Goal: Contribute content: Add original content to the website for others to see

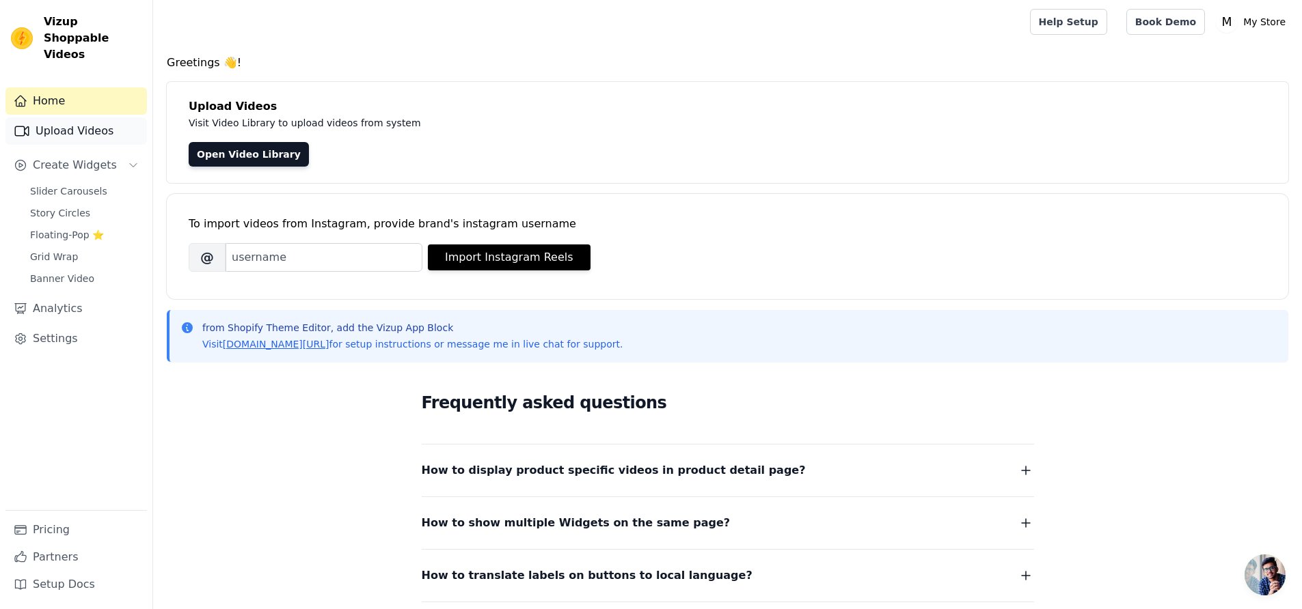
click at [113, 118] on link "Upload Videos" at bounding box center [75, 131] width 141 height 27
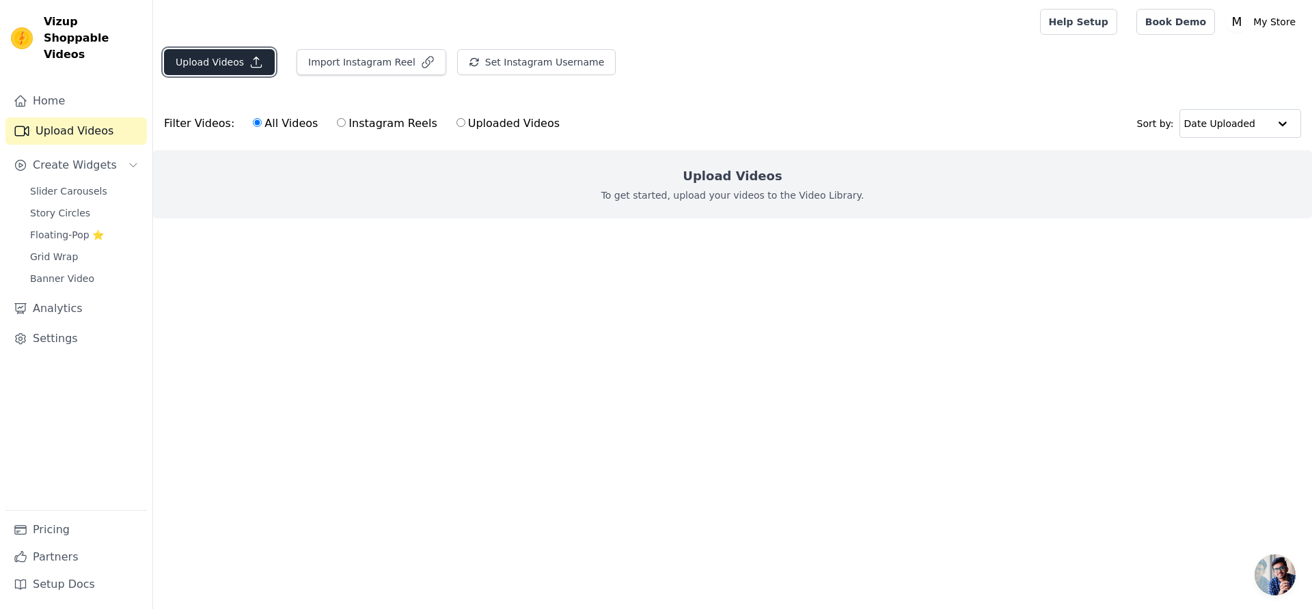
click at [264, 70] on button "Upload Videos" at bounding box center [219, 62] width 111 height 26
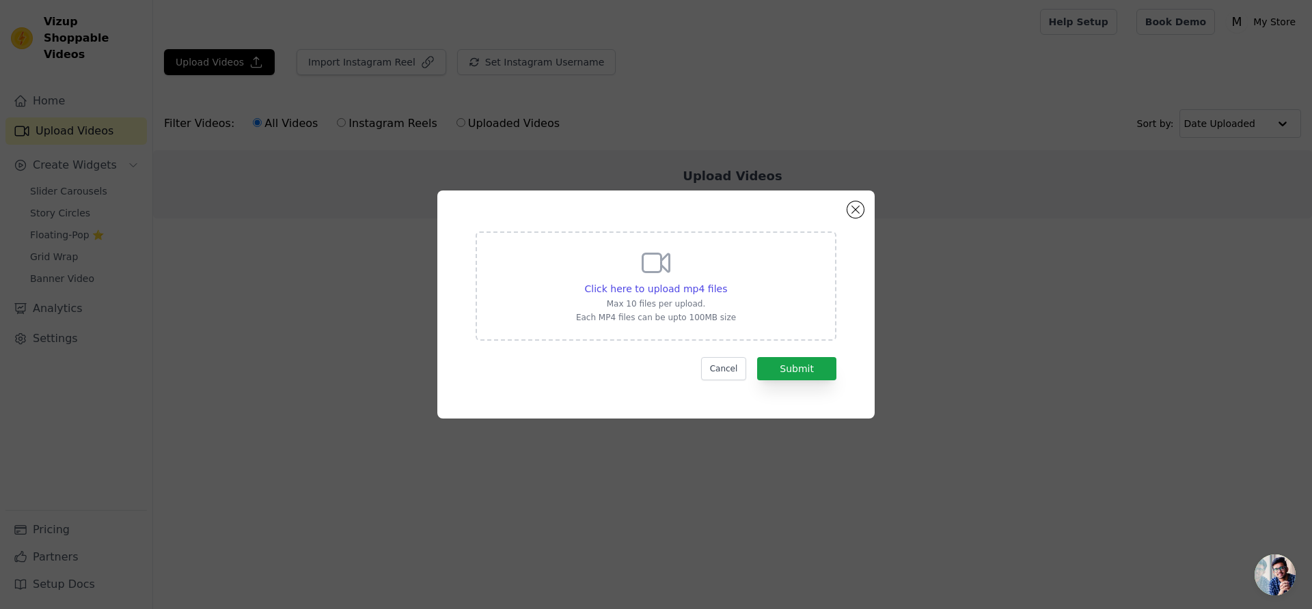
click at [652, 297] on div "Click here to upload mp4 files Max 10 files per upload. Each MP4 files can be u…" at bounding box center [656, 285] width 160 height 77
click at [726, 282] on input "Click here to upload mp4 files Max 10 files per upload. Each MP4 files can be u…" at bounding box center [726, 282] width 1 height 1
click at [674, 295] on div "Click here to upload mp4 files" at bounding box center [656, 289] width 143 height 14
click at [726, 282] on input "Click here to upload mp4 files Max 10 files per upload. Each MP4 files can be u…" at bounding box center [726, 282] width 1 height 1
type input "C:\fakepath\Video 1:1.mp4"
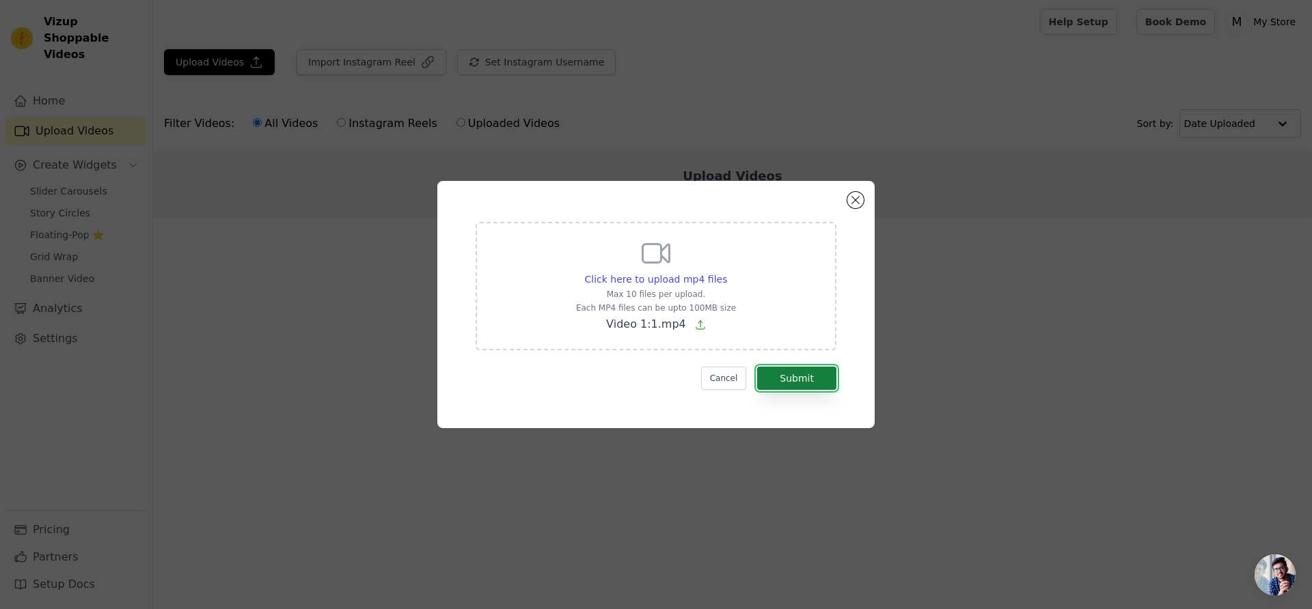
click at [806, 387] on button "Submit" at bounding box center [796, 378] width 79 height 23
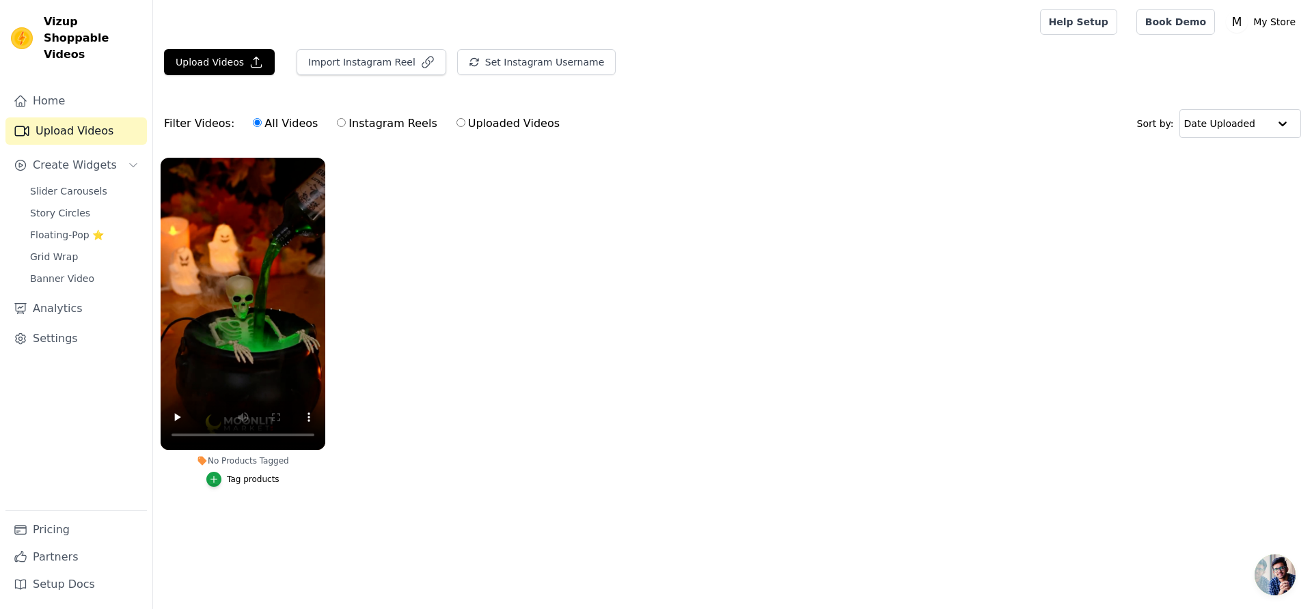
click at [252, 483] on div "Tag products" at bounding box center [253, 479] width 53 height 11
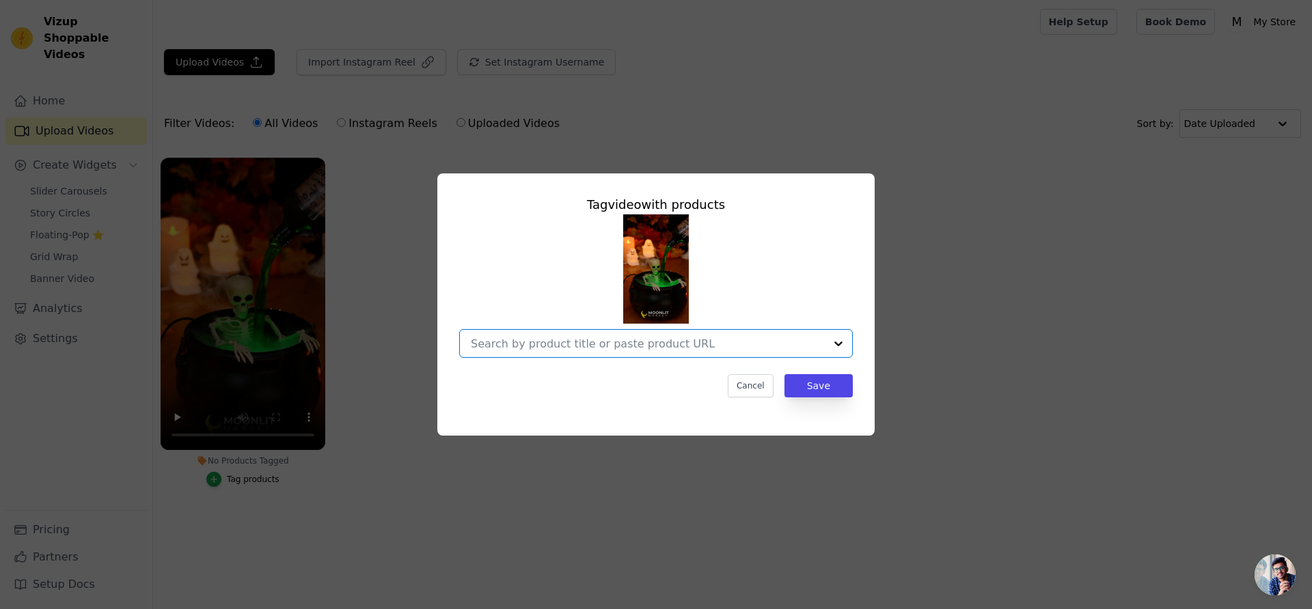
click at [597, 348] on input "No Products Tagged Tag video with products Option undefined, selected. Select i…" at bounding box center [648, 344] width 354 height 13
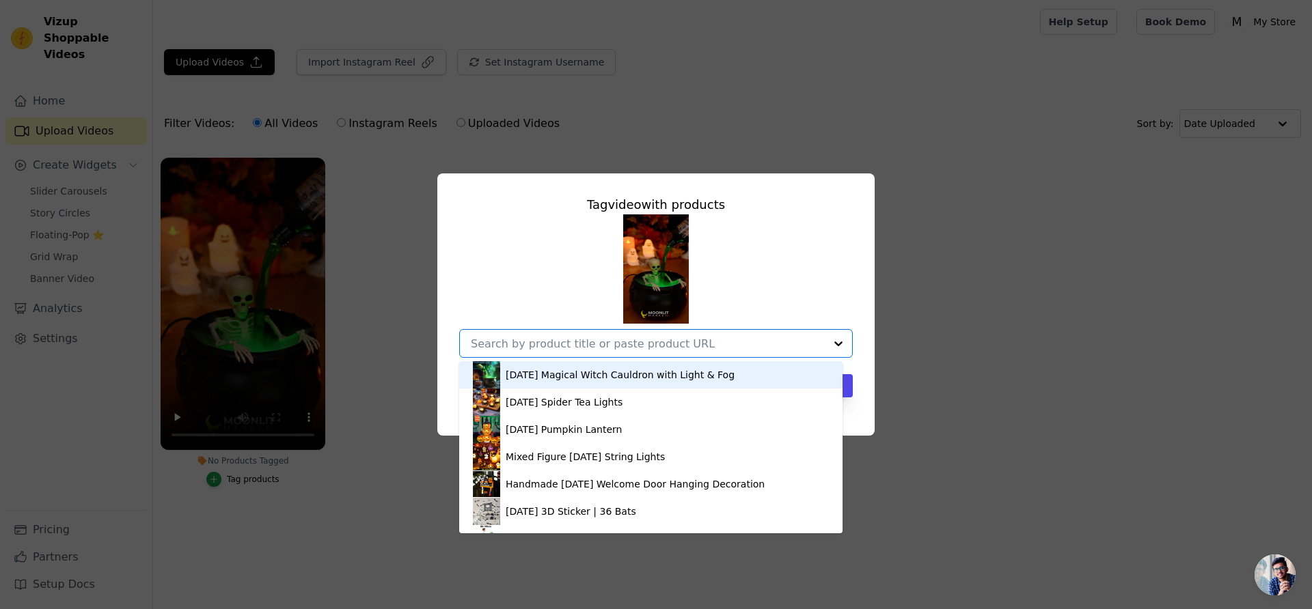
click at [557, 382] on div "Halloween Magical Witch Cauldron with Light & Fog" at bounding box center [651, 374] width 356 height 27
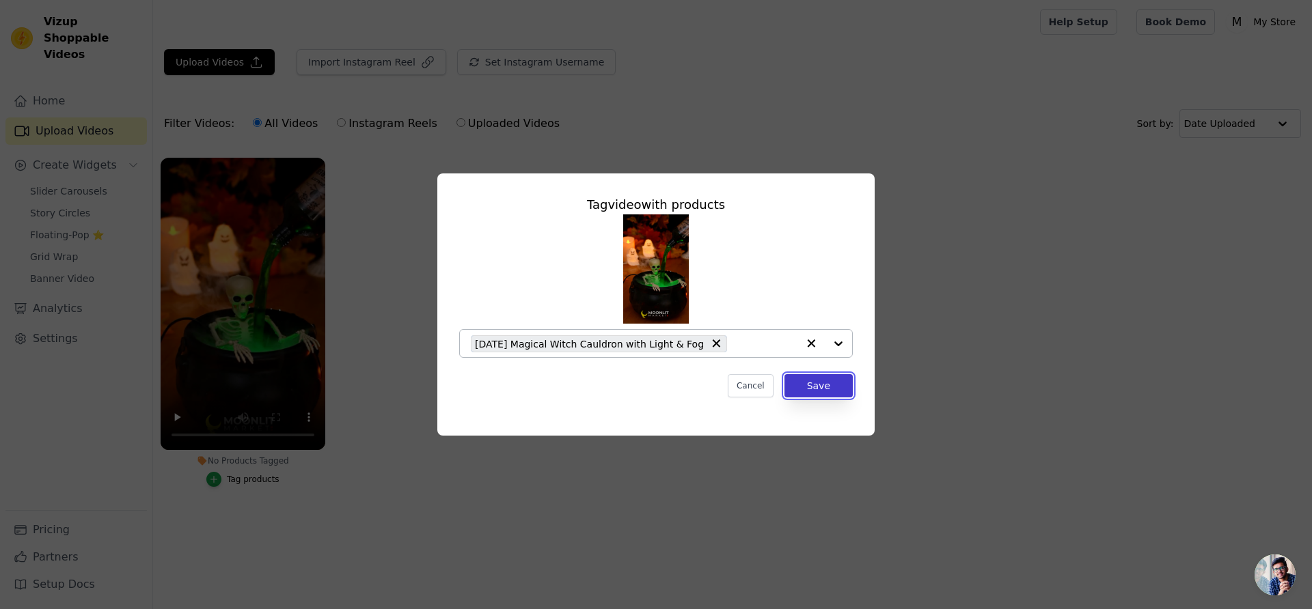
click at [819, 387] on button "Save" at bounding box center [818, 385] width 68 height 23
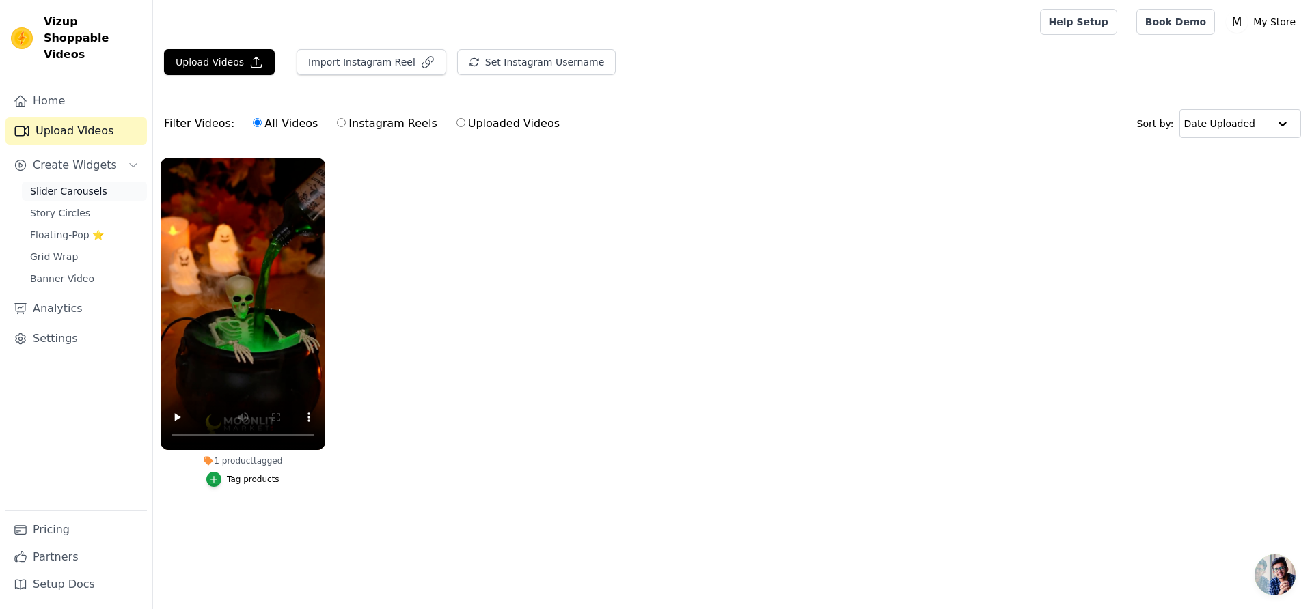
click at [104, 182] on link "Slider Carousels" at bounding box center [84, 191] width 125 height 19
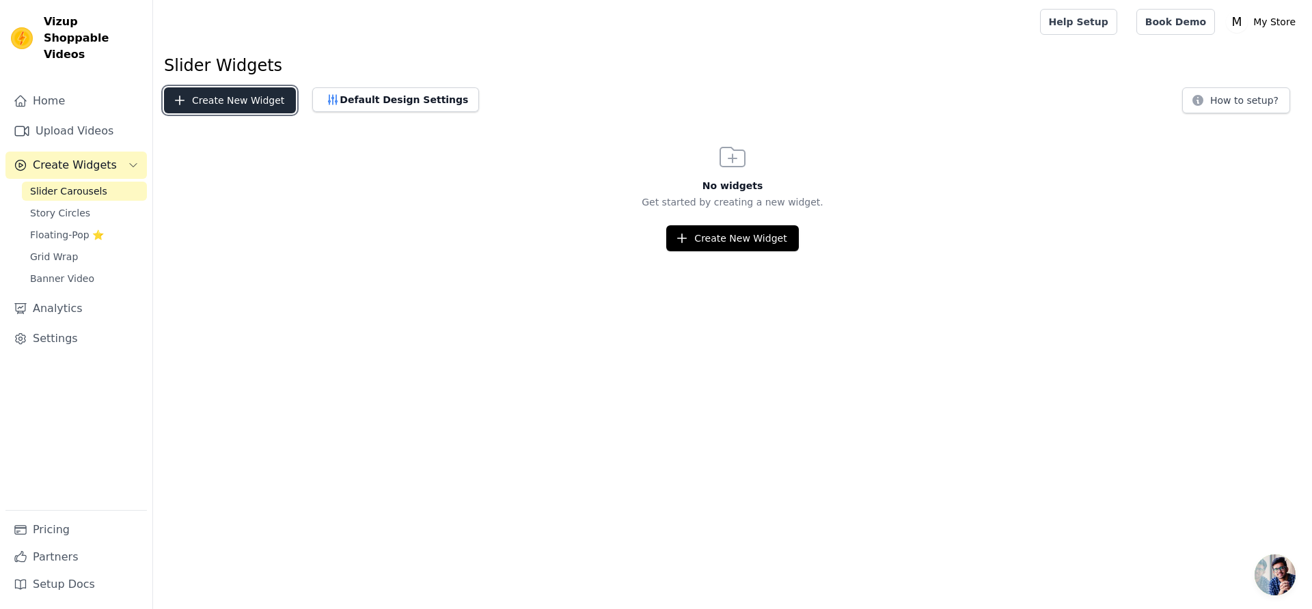
click at [228, 105] on button "Create New Widget" at bounding box center [230, 100] width 132 height 26
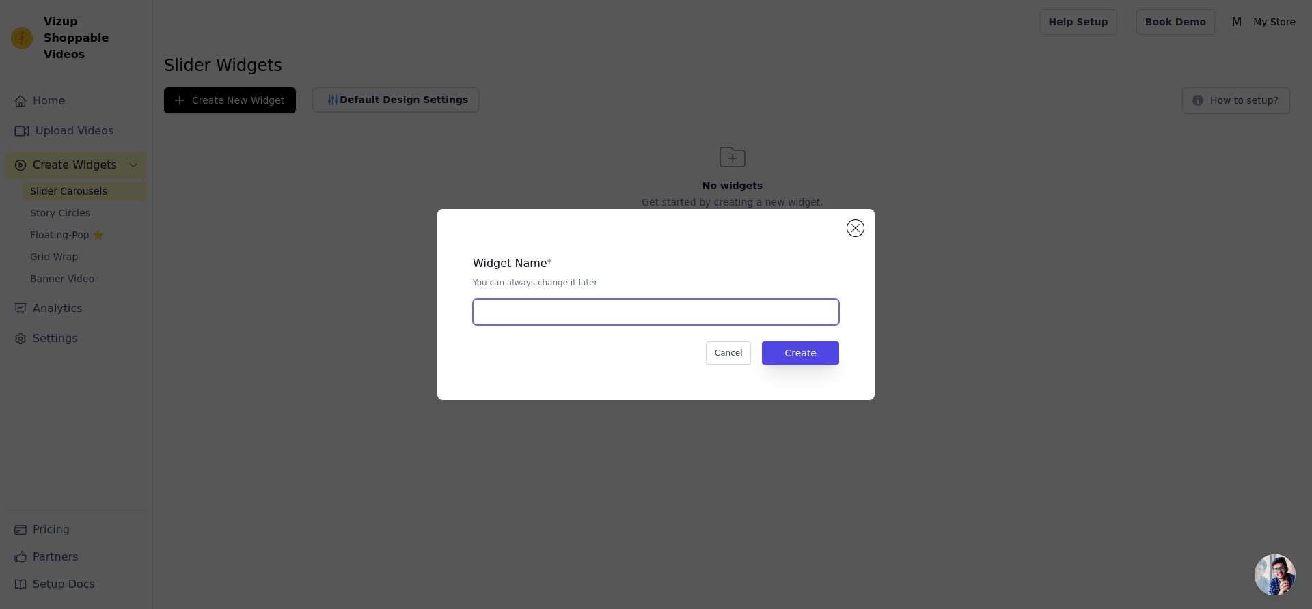
click at [519, 313] on input "text" at bounding box center [656, 312] width 366 height 26
type input "kazan carousel"
click at [796, 364] on button "Create" at bounding box center [800, 353] width 77 height 23
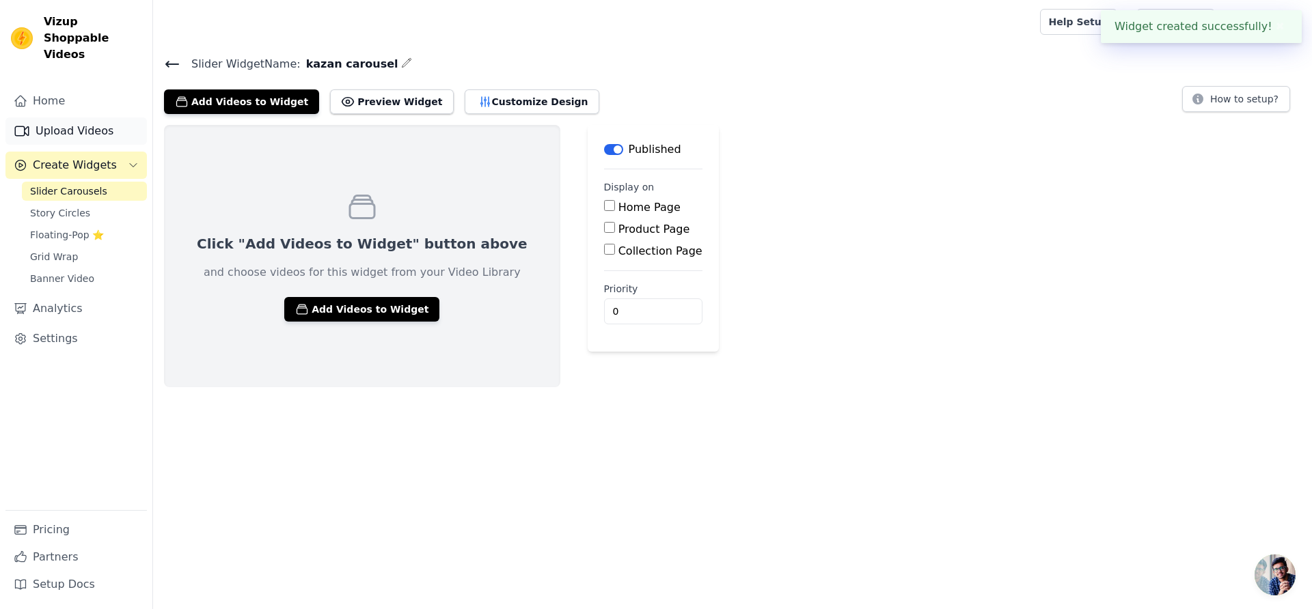
click at [96, 118] on link "Upload Videos" at bounding box center [75, 131] width 141 height 27
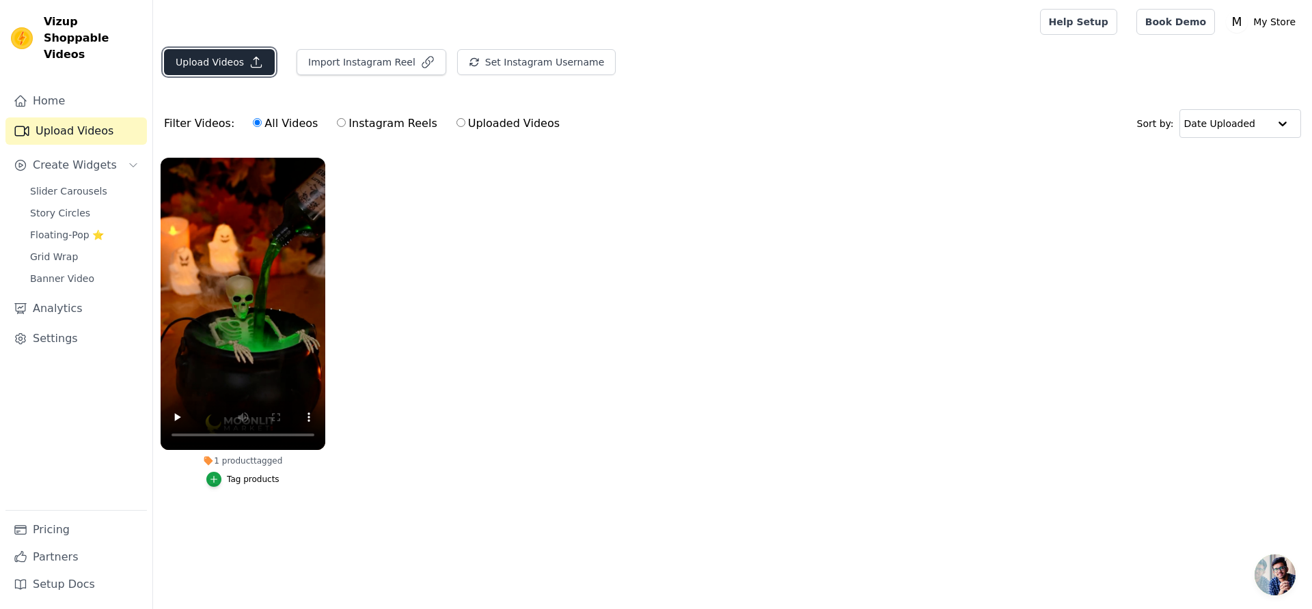
click at [208, 62] on button "Upload Videos" at bounding box center [219, 62] width 111 height 26
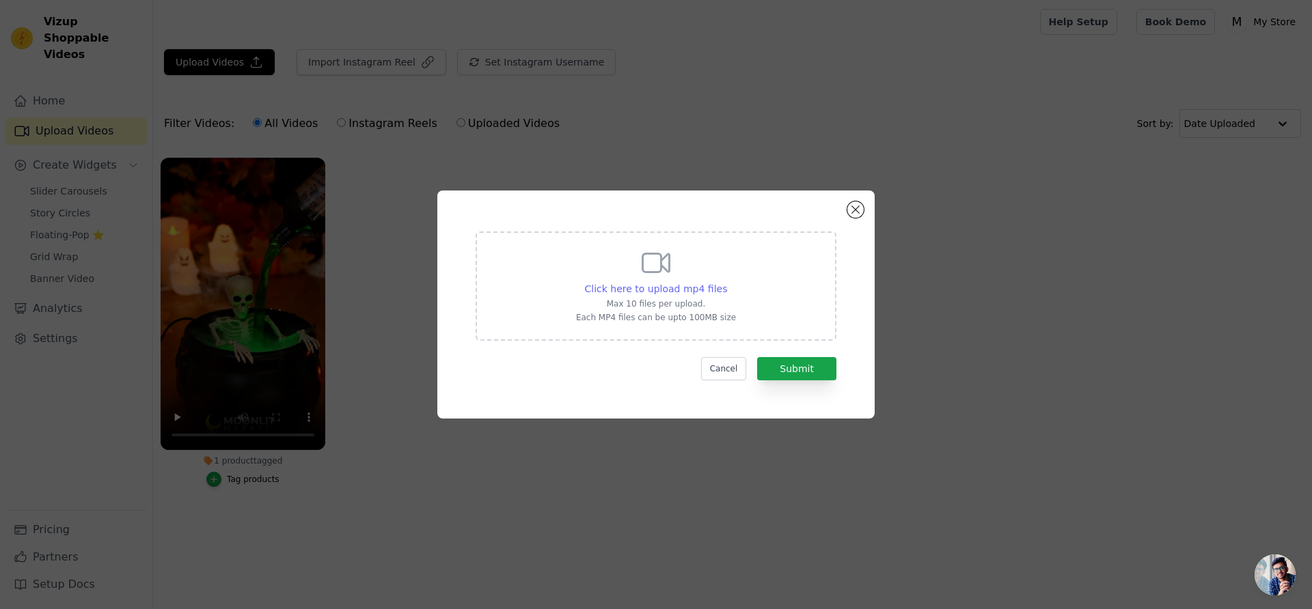
click at [667, 288] on span "Click here to upload mp4 files" at bounding box center [656, 289] width 143 height 11
click at [726, 282] on input "Click here to upload mp4 files Max 10 files per upload. Each MP4 files can be u…" at bounding box center [726, 282] width 1 height 1
type input "C:\fakepath\Video 2.mp4"
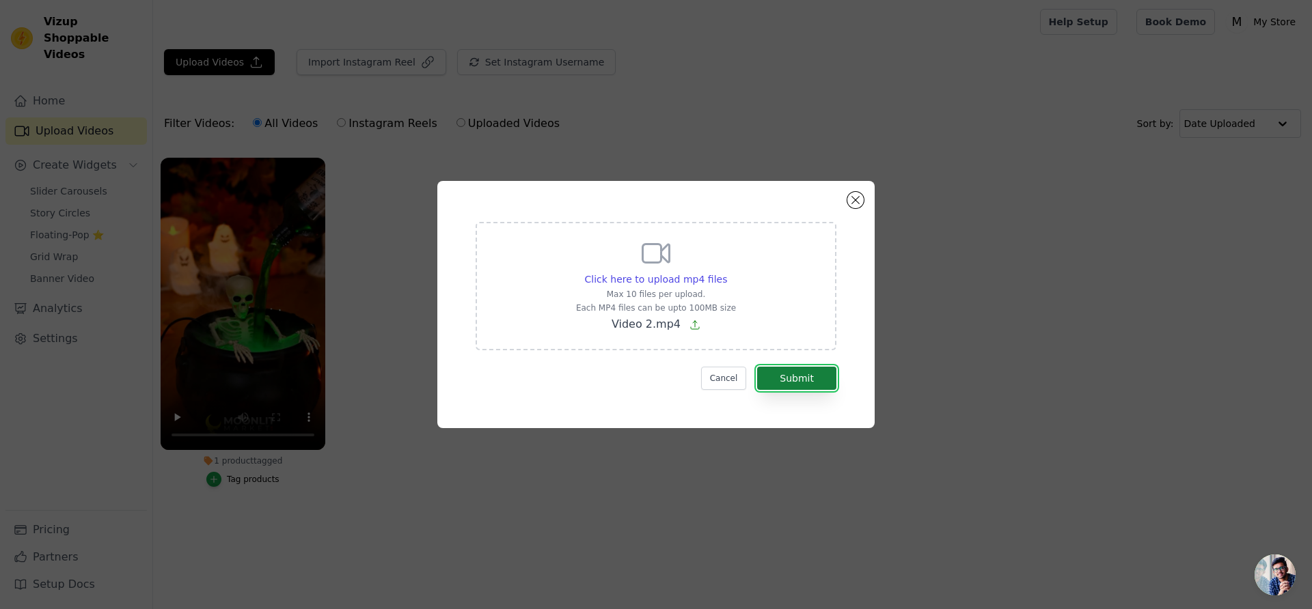
click at [814, 372] on button "Submit" at bounding box center [796, 378] width 79 height 23
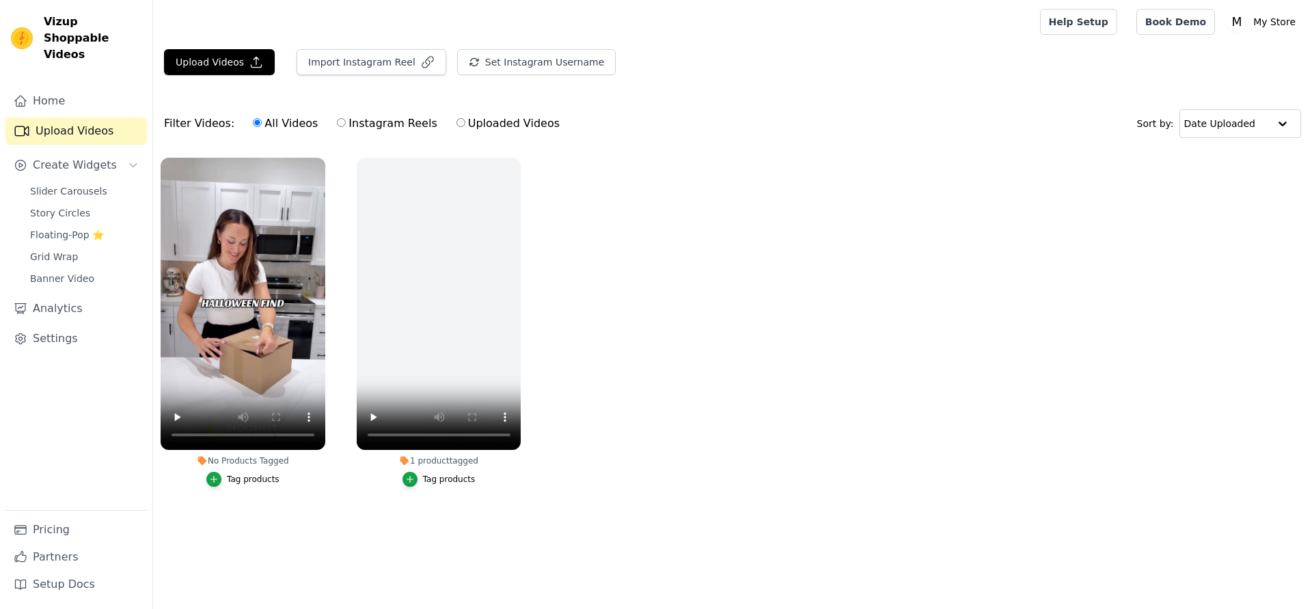
click at [240, 482] on div "Tag products" at bounding box center [253, 479] width 53 height 11
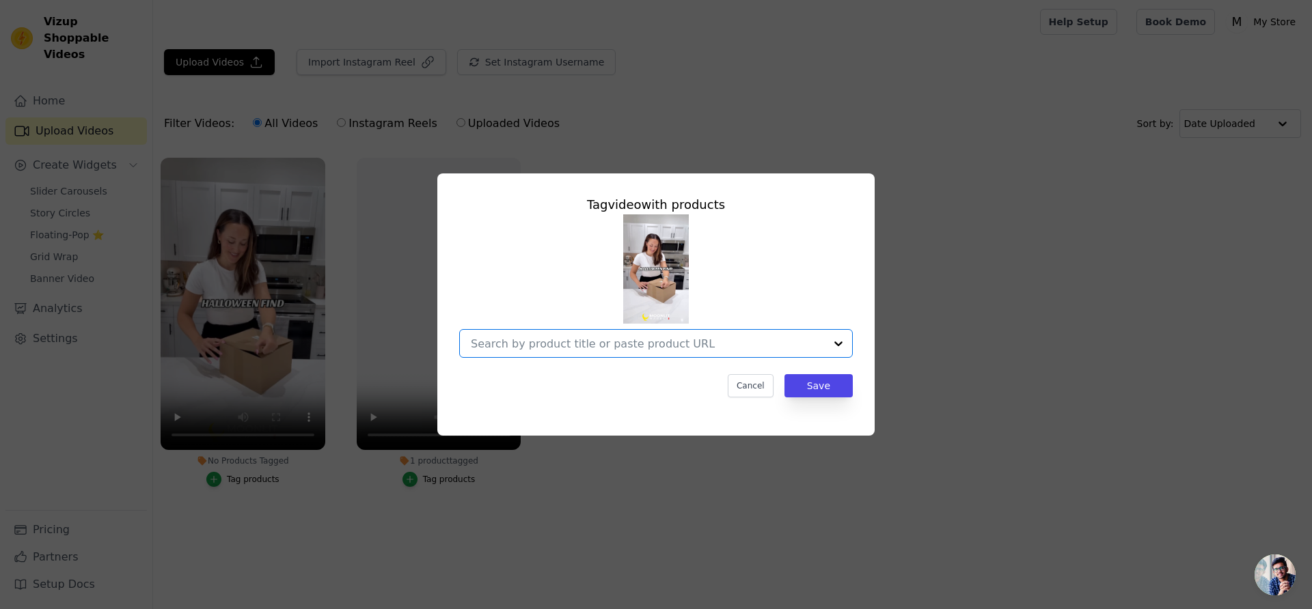
click at [598, 349] on input "No Products Tagged Tag video with products Option undefined, selected. Select i…" at bounding box center [648, 344] width 354 height 13
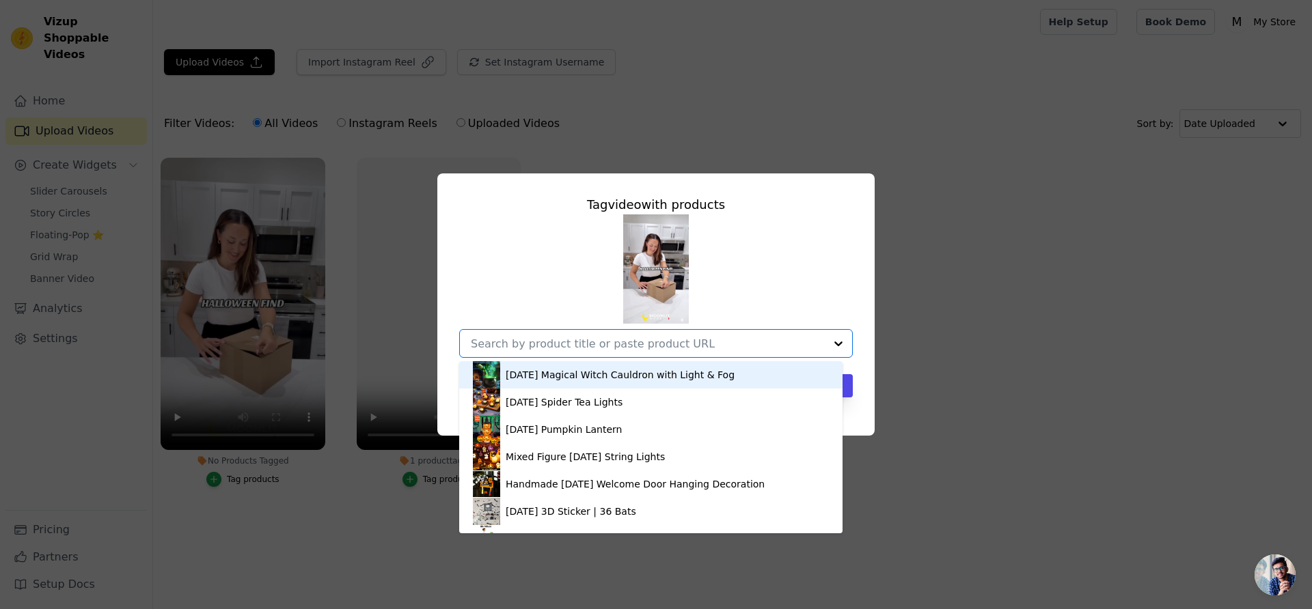
click at [590, 383] on div "[DATE] Magical Witch Cauldron with Light & Fog" at bounding box center [651, 374] width 356 height 27
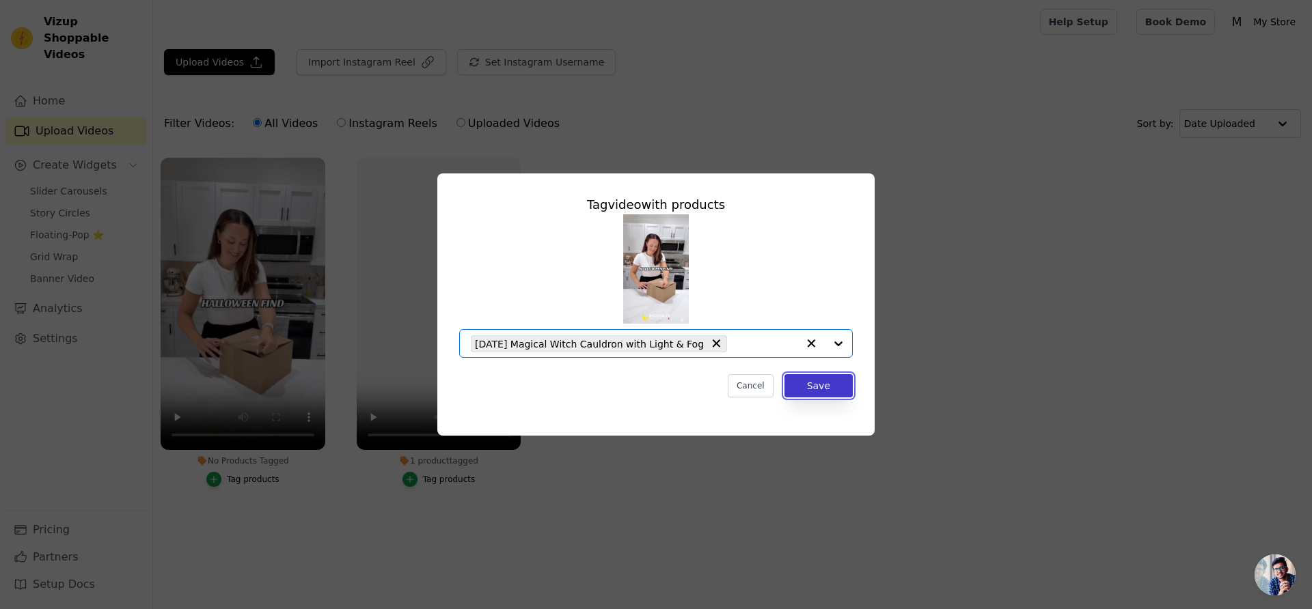
click at [807, 393] on button "Save" at bounding box center [818, 385] width 68 height 23
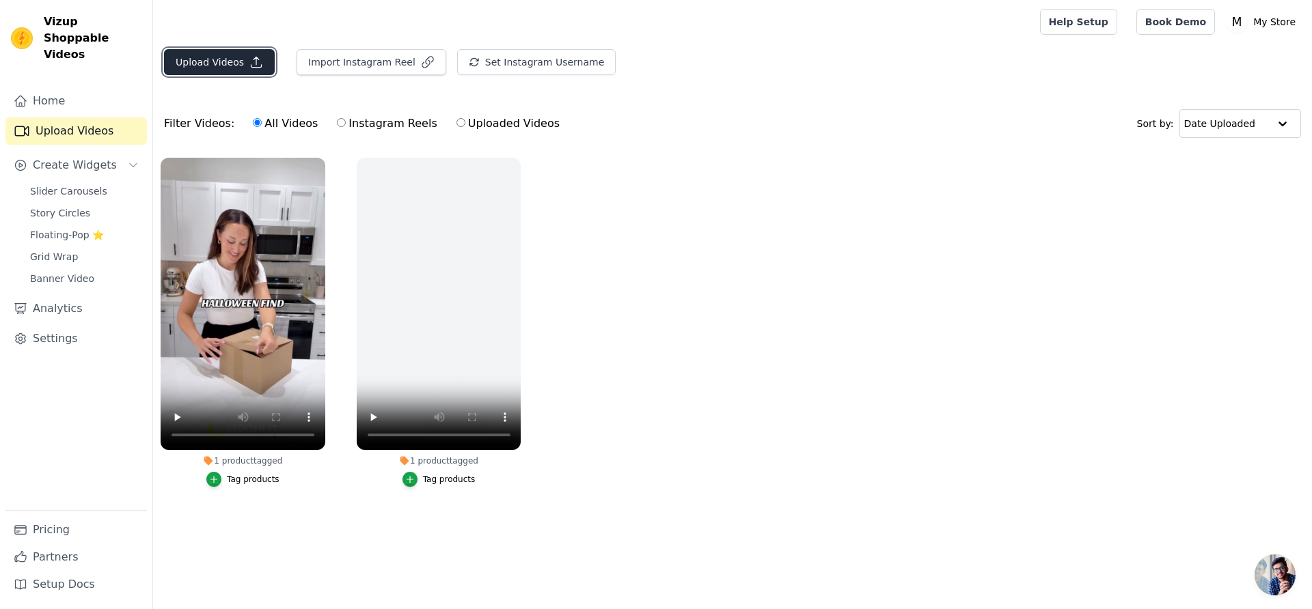
click at [209, 52] on button "Upload Videos" at bounding box center [219, 62] width 111 height 26
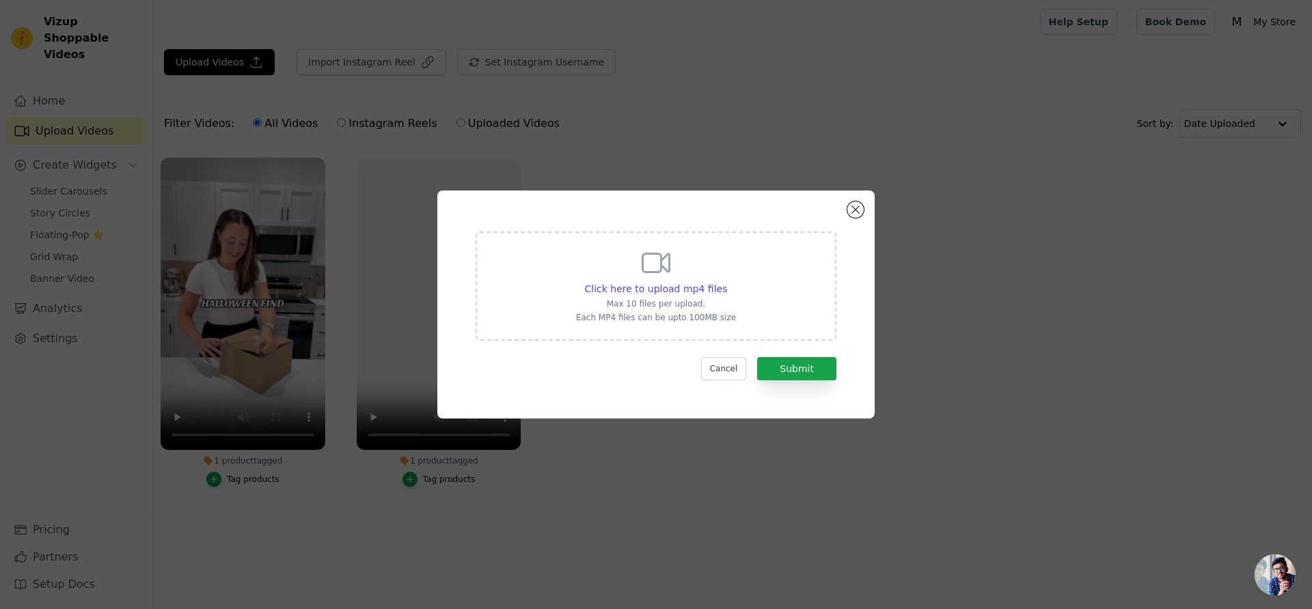
click at [587, 267] on div "Click here to upload mp4 files Max 10 files per upload. Each MP4 files can be u…" at bounding box center [656, 285] width 160 height 77
click at [726, 282] on input "Click here to upload mp4 files Max 10 files per upload. Each MP4 files can be u…" at bounding box center [726, 282] width 1 height 1
type input "C:\fakepath\Video 3.mp4"
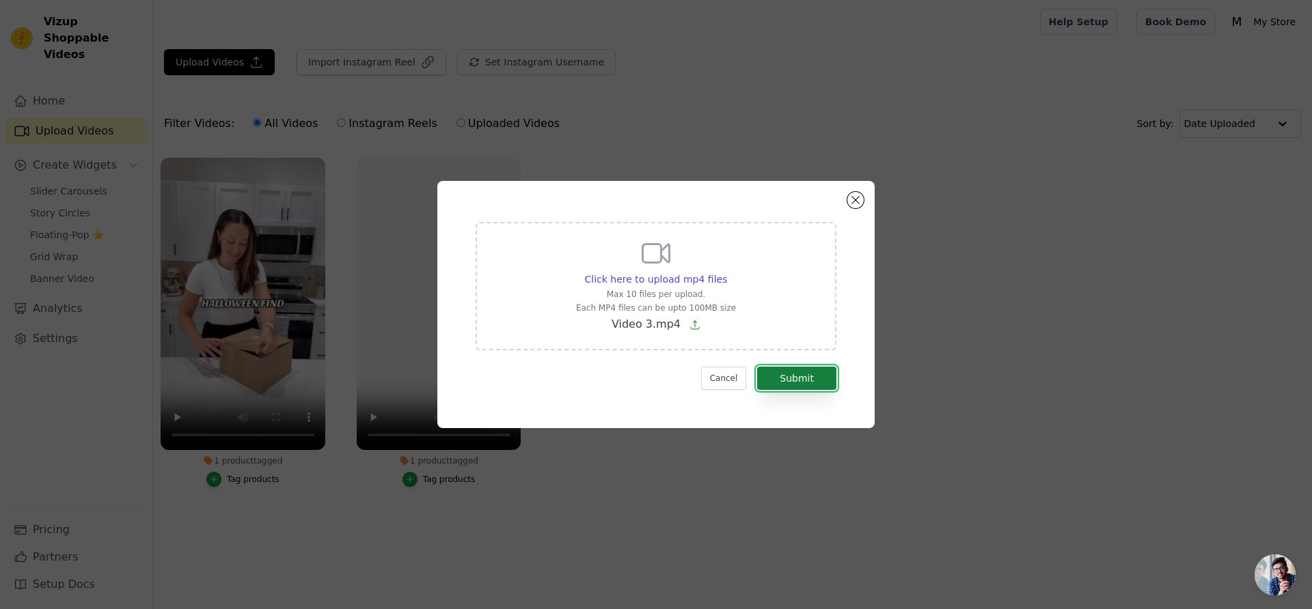
click at [812, 383] on button "Submit" at bounding box center [796, 378] width 79 height 23
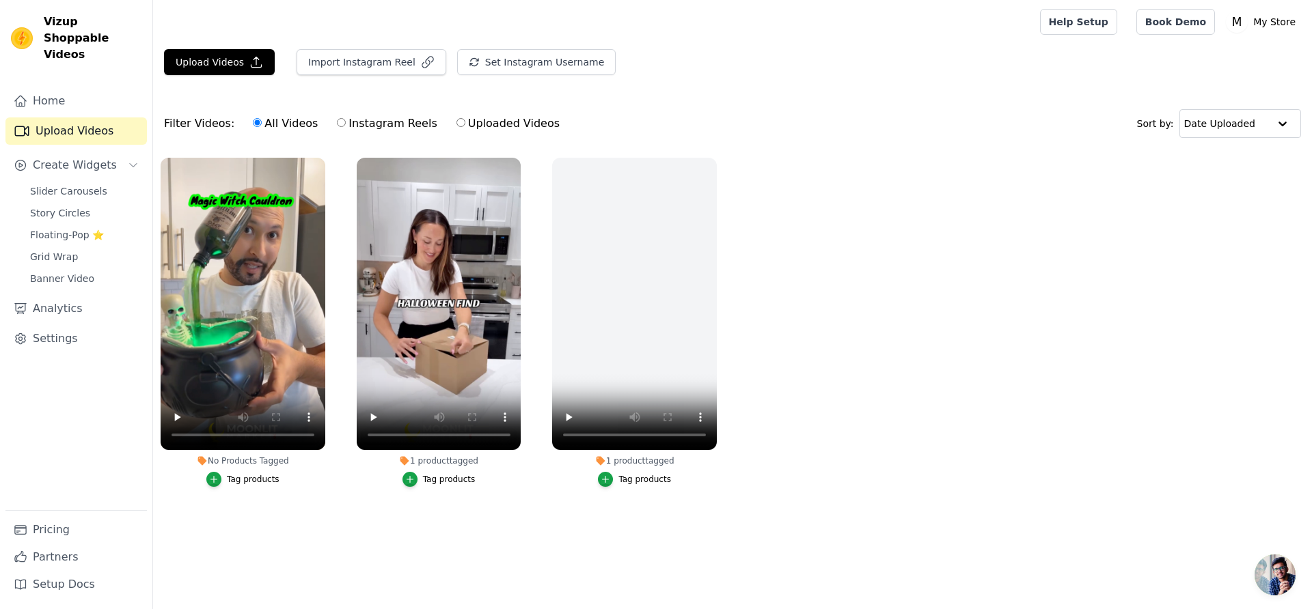
click at [253, 479] on div "Tag products" at bounding box center [253, 479] width 53 height 11
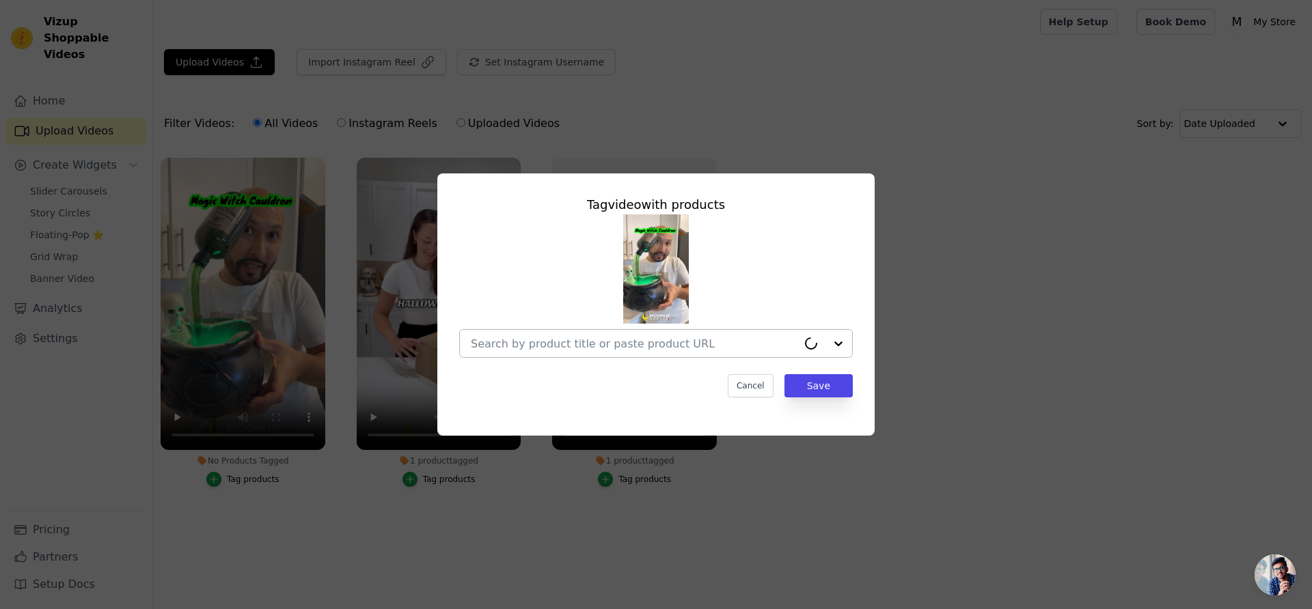
click at [625, 353] on div at bounding box center [634, 343] width 327 height 27
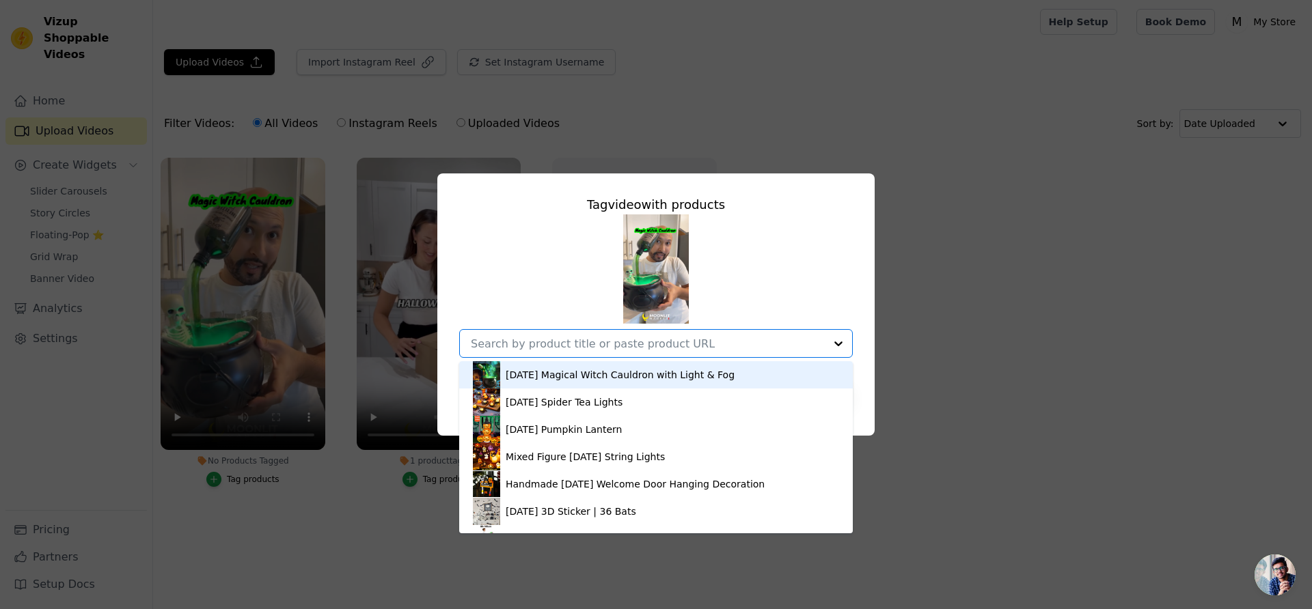
click at [559, 374] on div "[DATE] Magical Witch Cauldron with Light & Fog" at bounding box center [620, 375] width 229 height 14
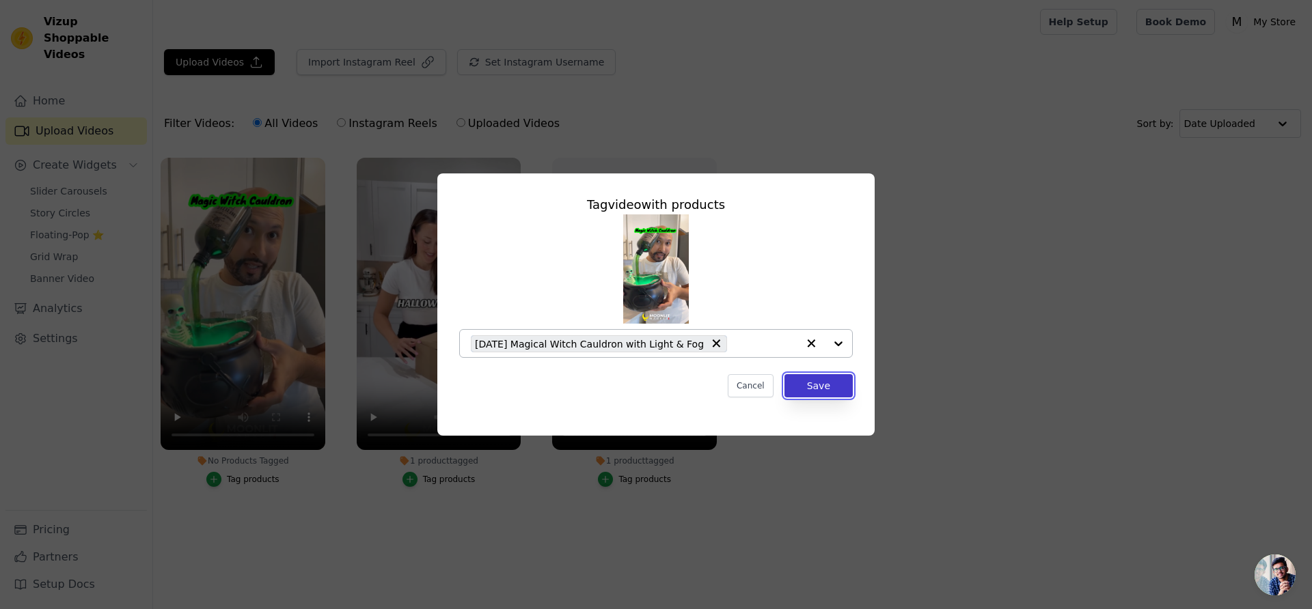
click at [819, 392] on button "Save" at bounding box center [818, 385] width 68 height 23
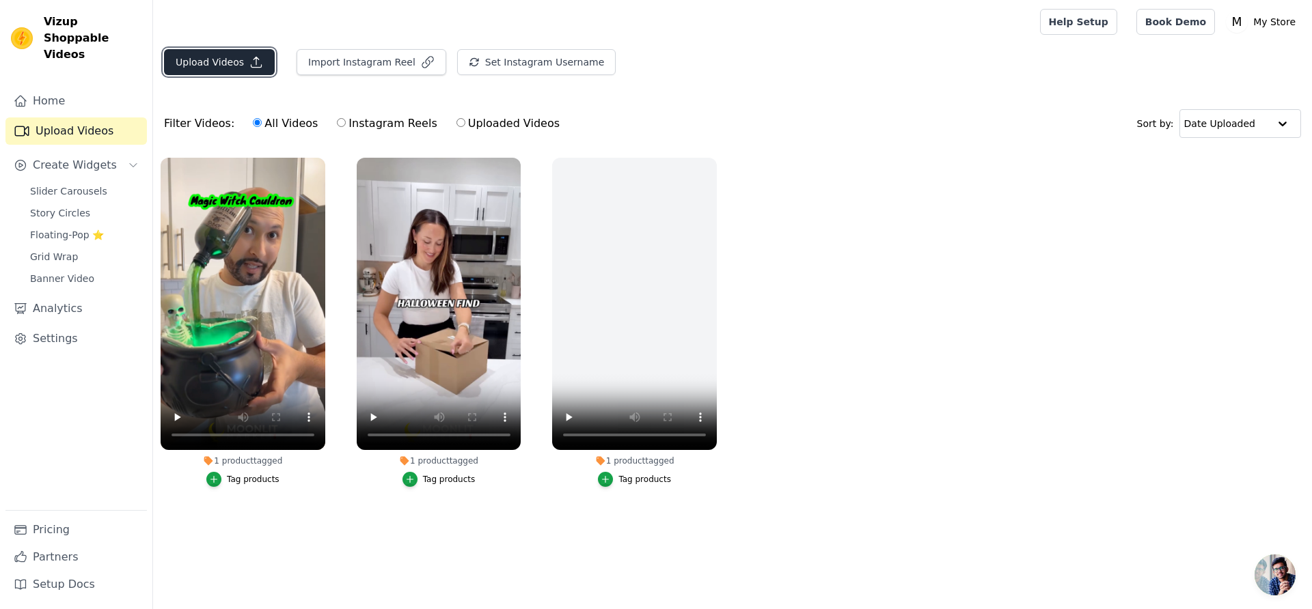
click at [193, 68] on button "Upload Videos" at bounding box center [219, 62] width 111 height 26
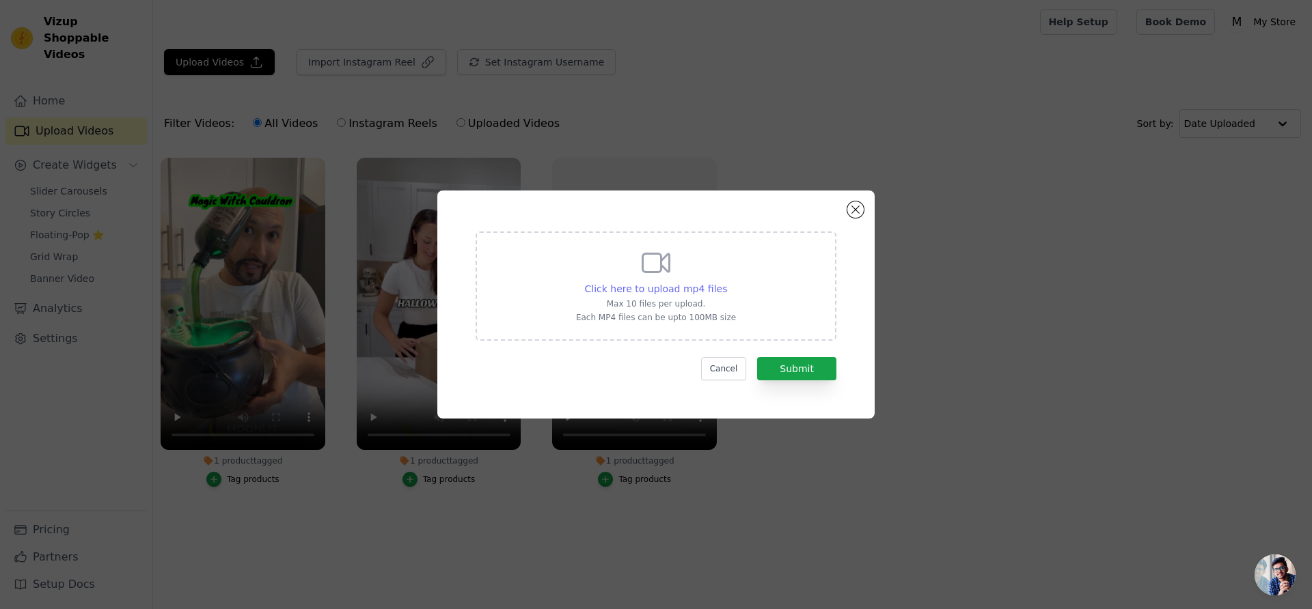
click at [687, 286] on span "Click here to upload mp4 files" at bounding box center [656, 289] width 143 height 11
click at [726, 282] on input "Click here to upload mp4 files Max 10 files per upload. Each MP4 files can be u…" at bounding box center [726, 282] width 1 height 1
type input "C:\fakepath\Video 4.mp4"
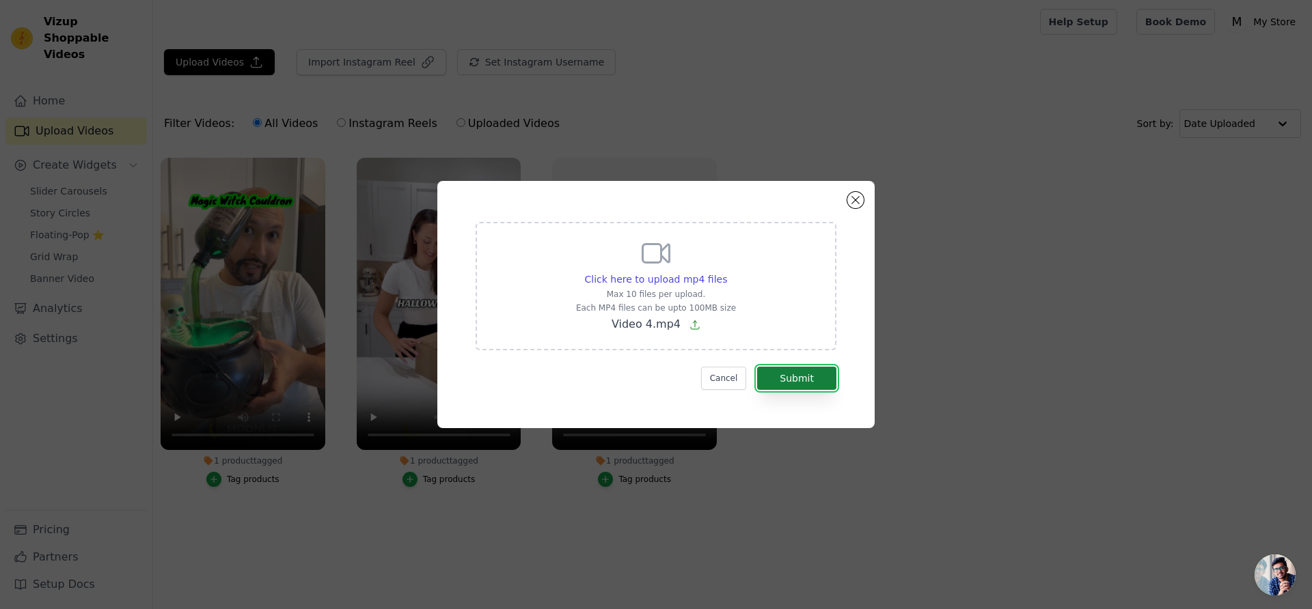
click at [808, 370] on button "Submit" at bounding box center [796, 378] width 79 height 23
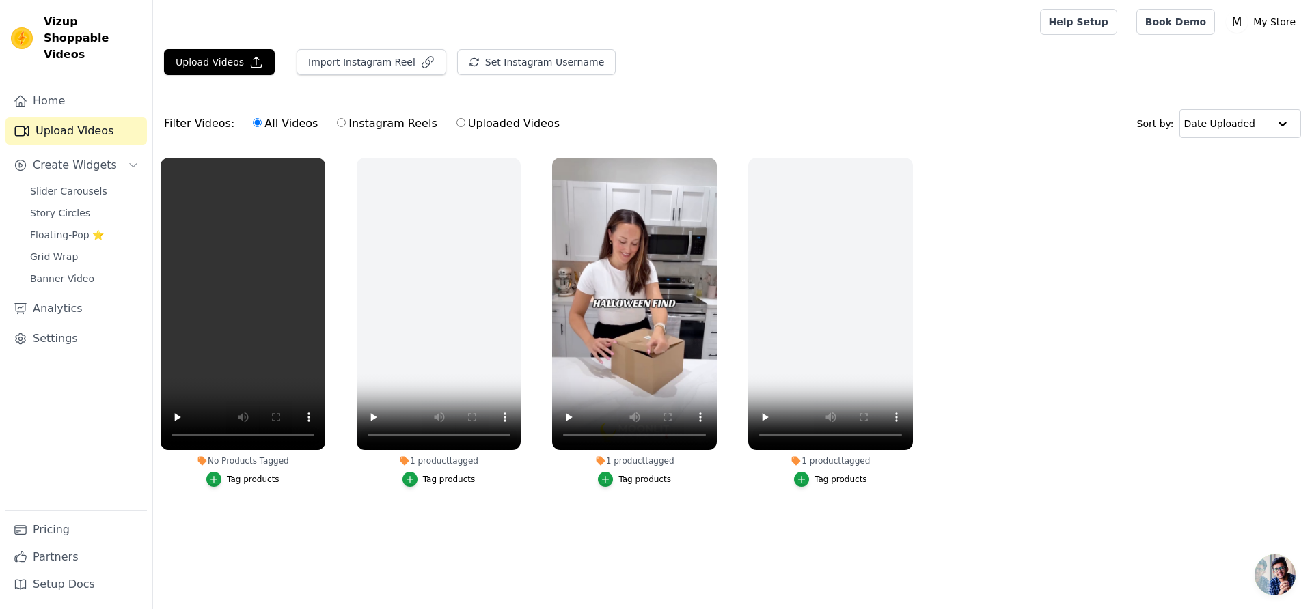
click at [242, 482] on div "Tag products" at bounding box center [253, 479] width 53 height 11
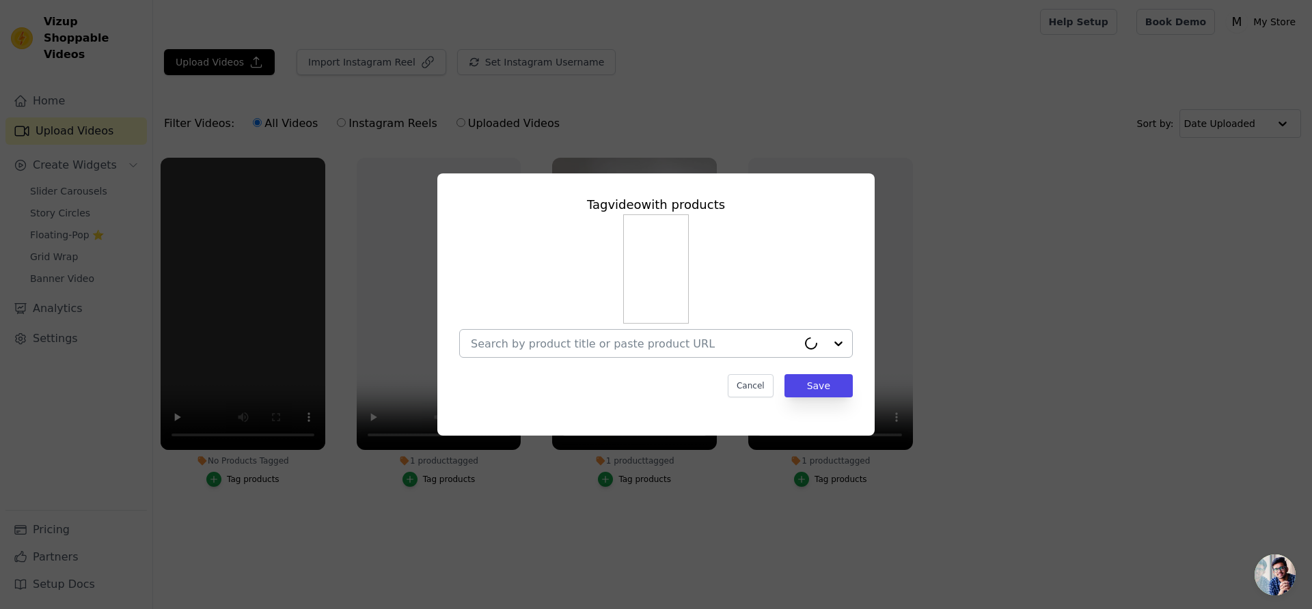
click at [580, 351] on div at bounding box center [634, 343] width 327 height 27
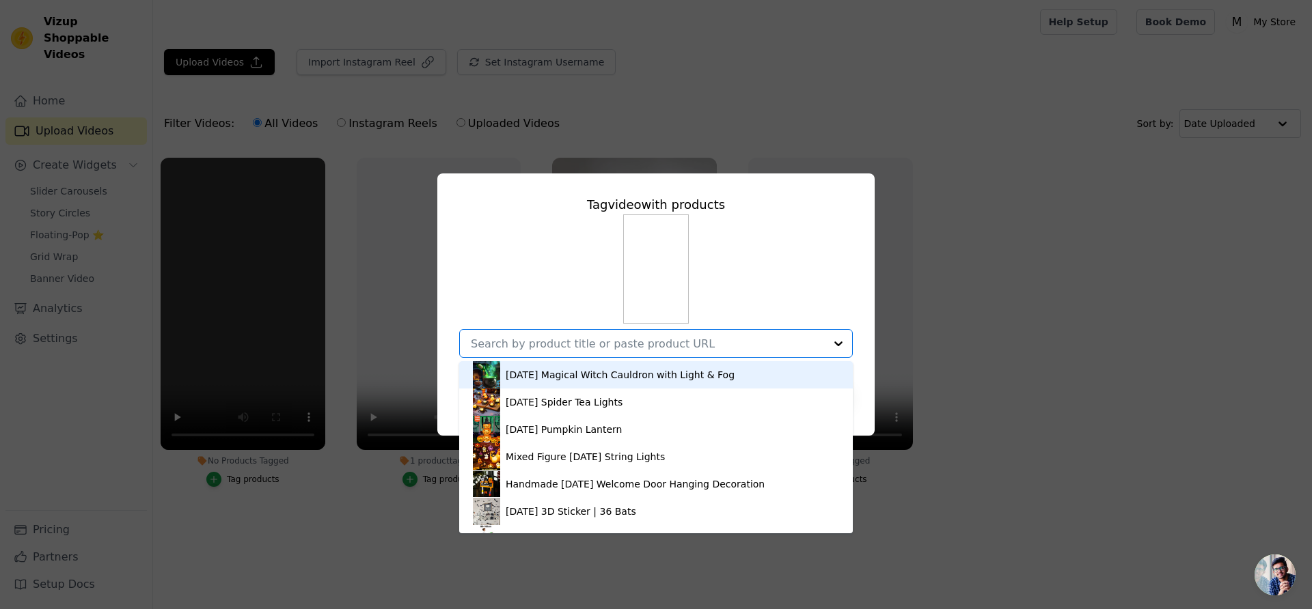
click at [570, 373] on div "[DATE] Magical Witch Cauldron with Light & Fog" at bounding box center [620, 375] width 229 height 14
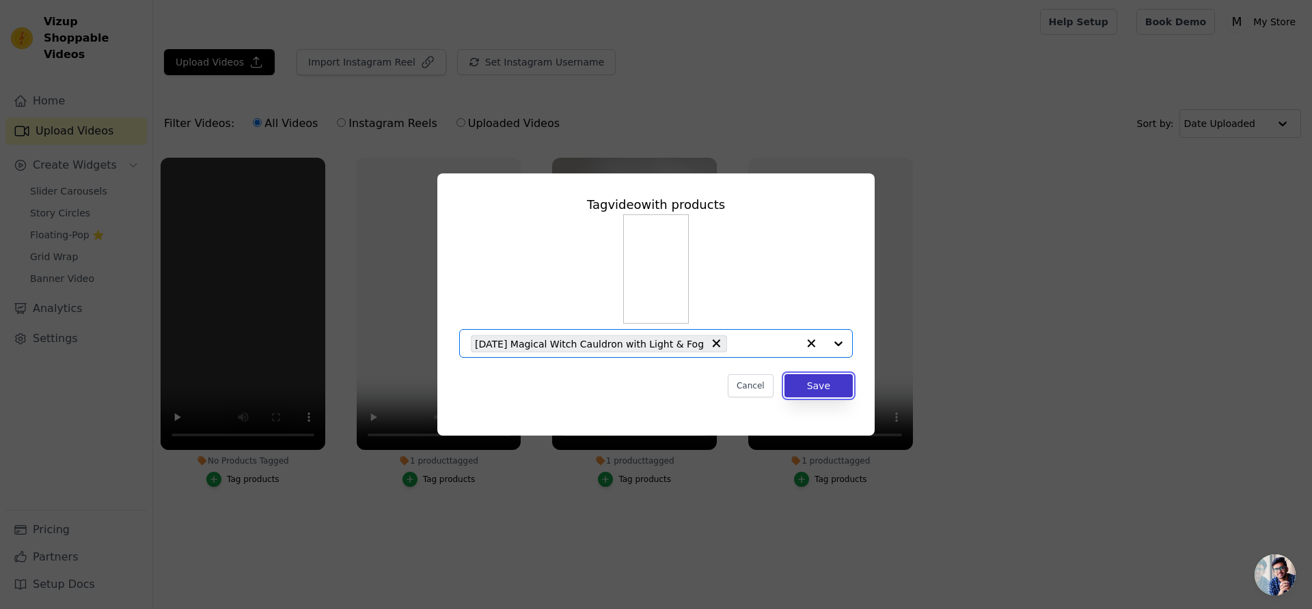
click at [821, 390] on button "Save" at bounding box center [818, 385] width 68 height 23
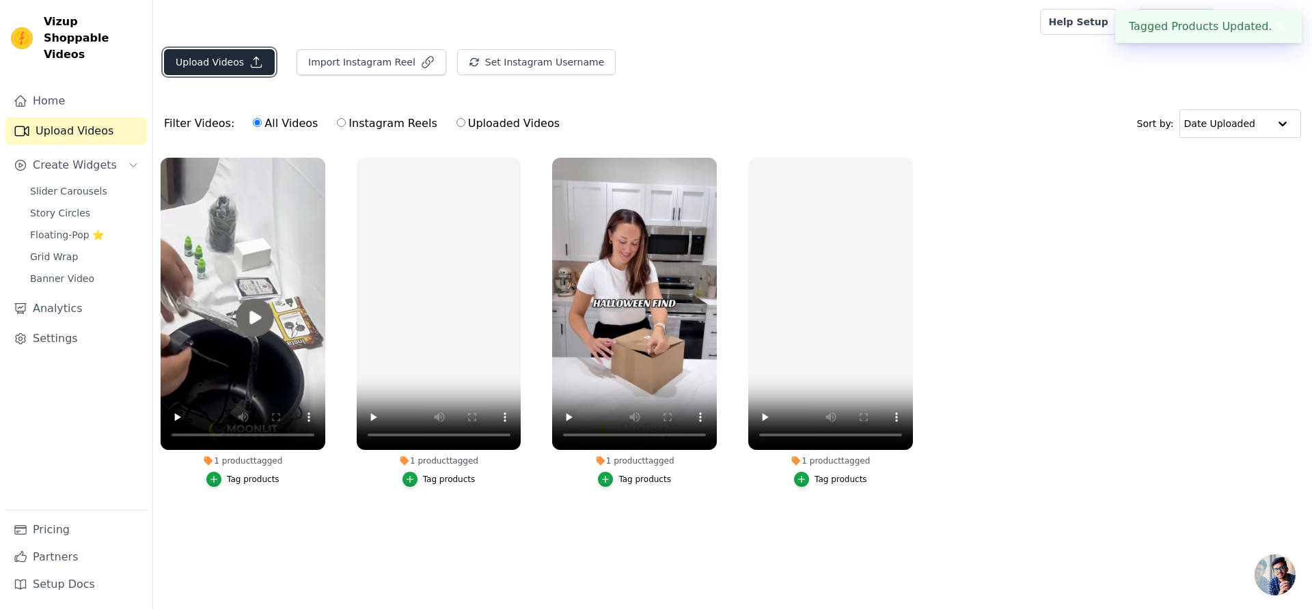
click at [201, 59] on button "Upload Videos" at bounding box center [219, 62] width 111 height 26
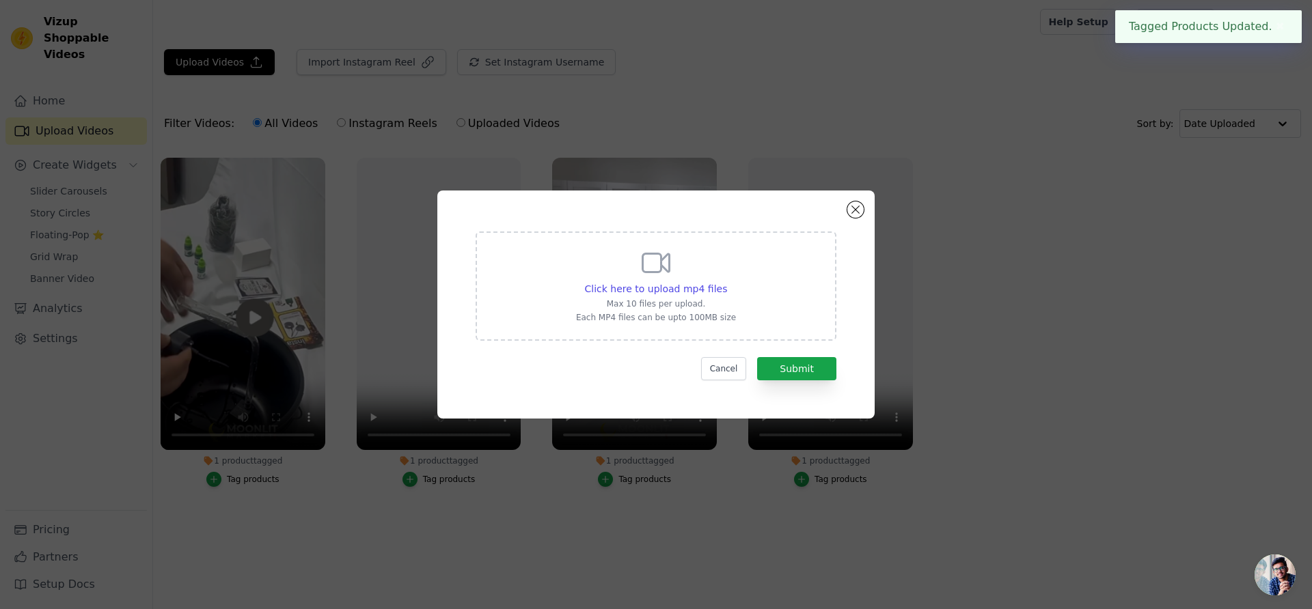
click at [693, 300] on p "Max 10 files per upload." at bounding box center [656, 304] width 160 height 11
click at [726, 282] on input "Click here to upload mp4 files Max 10 files per upload. Each MP4 files can be u…" at bounding box center [726, 282] width 1 height 1
click at [670, 288] on span "Click here to upload mp4 files" at bounding box center [656, 289] width 143 height 11
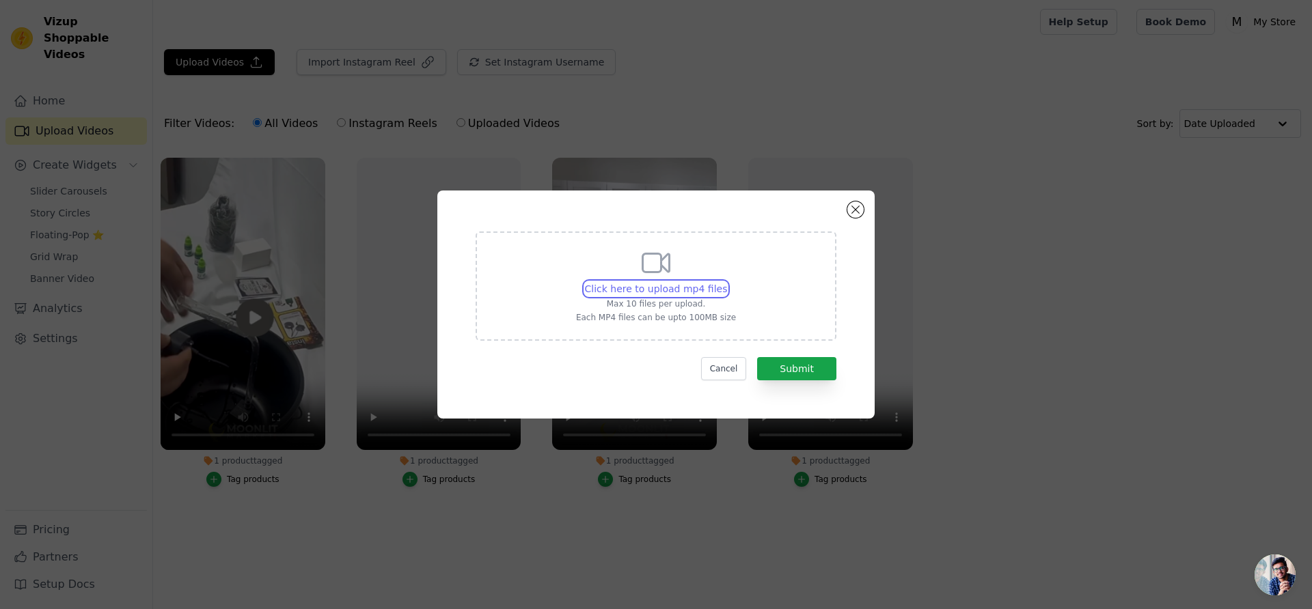
click at [726, 282] on input "Click here to upload mp4 files Max 10 files per upload. Each MP4 files can be u…" at bounding box center [726, 282] width 1 height 1
type input "C:\fakepath\Video 5.mp4"
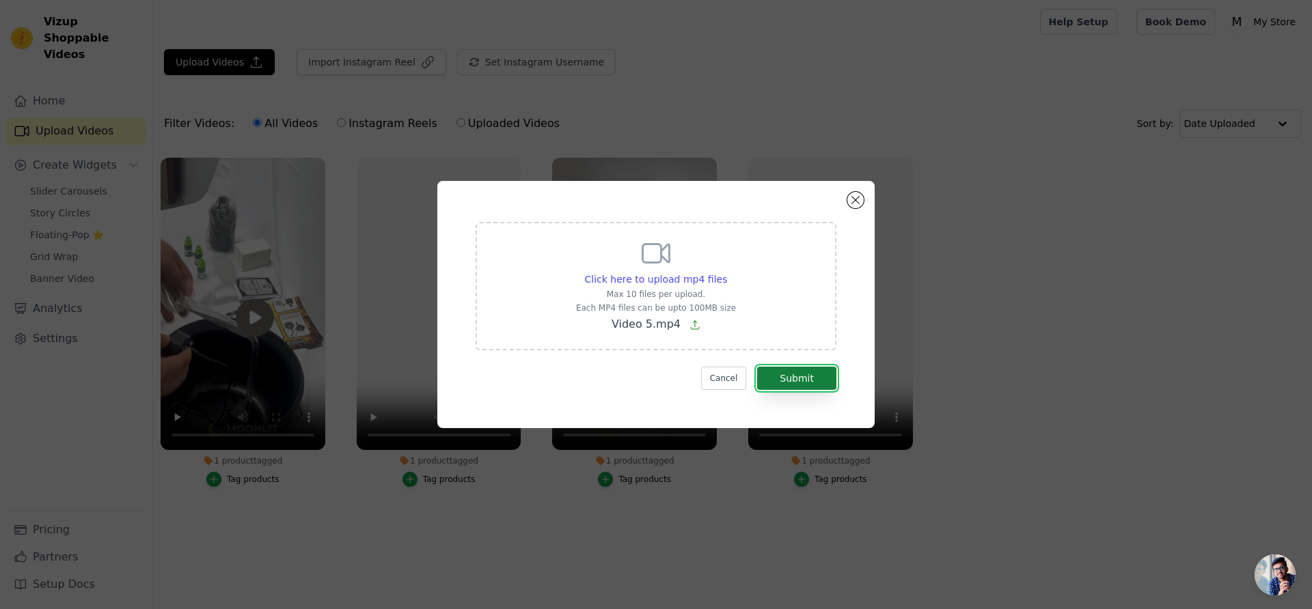
click at [787, 385] on button "Submit" at bounding box center [796, 378] width 79 height 23
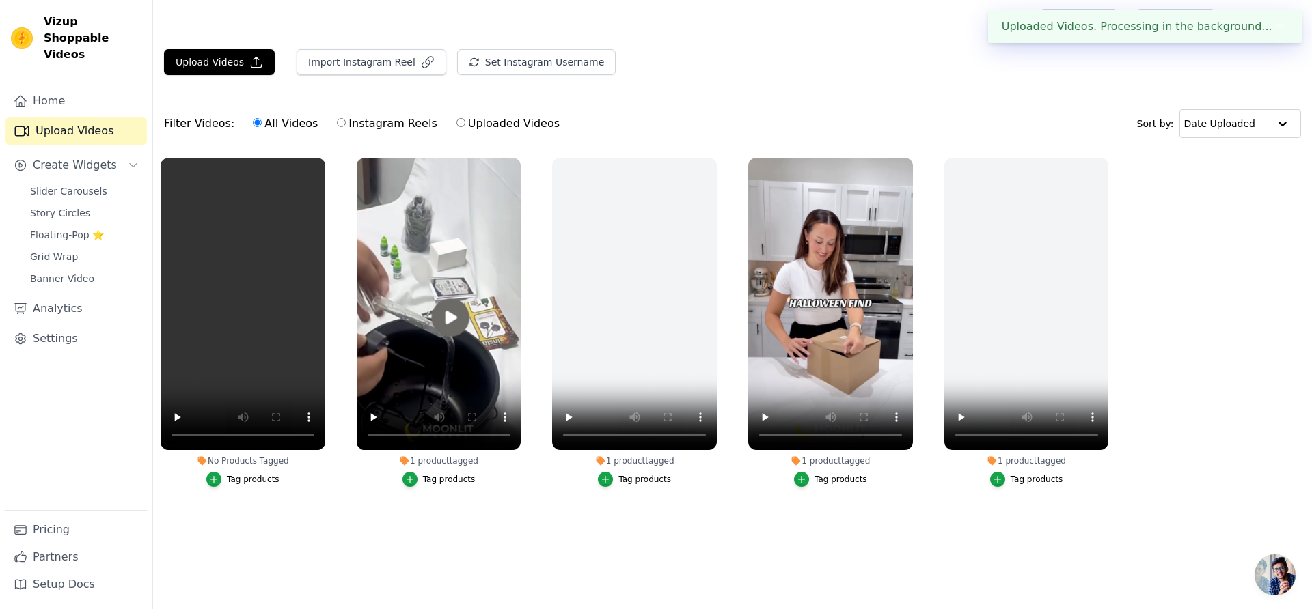
click at [243, 476] on div "Tag products" at bounding box center [253, 479] width 53 height 11
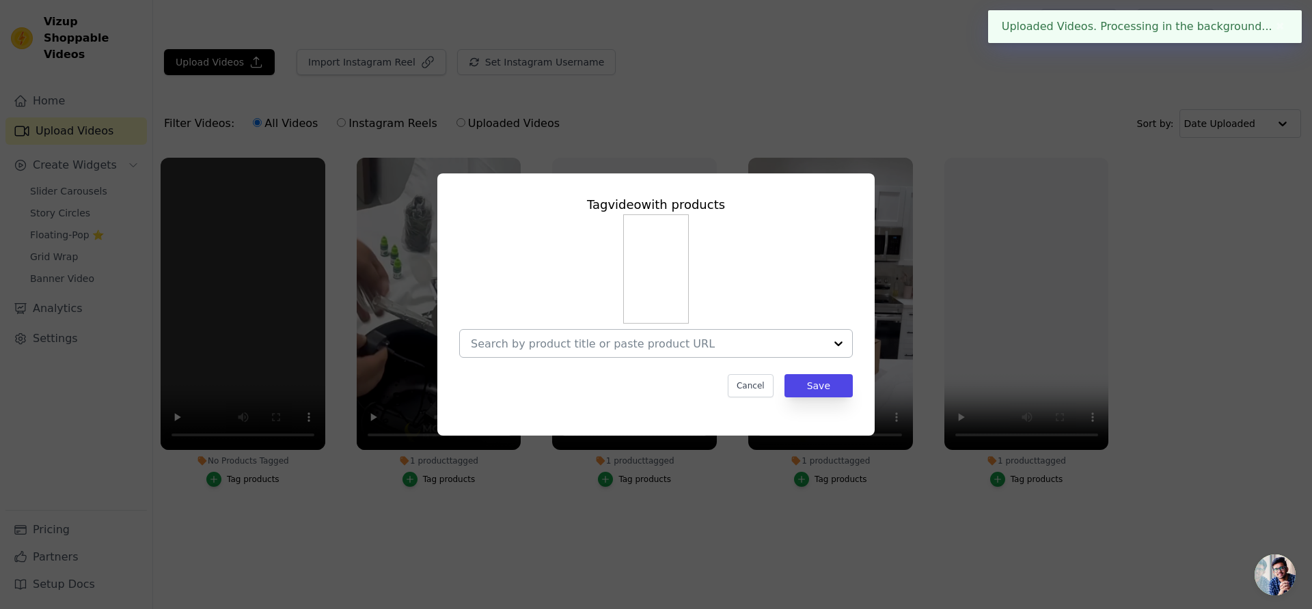
click at [723, 342] on input "No Products Tagged Tag video with products Cancel Save Tag products" at bounding box center [648, 344] width 354 height 13
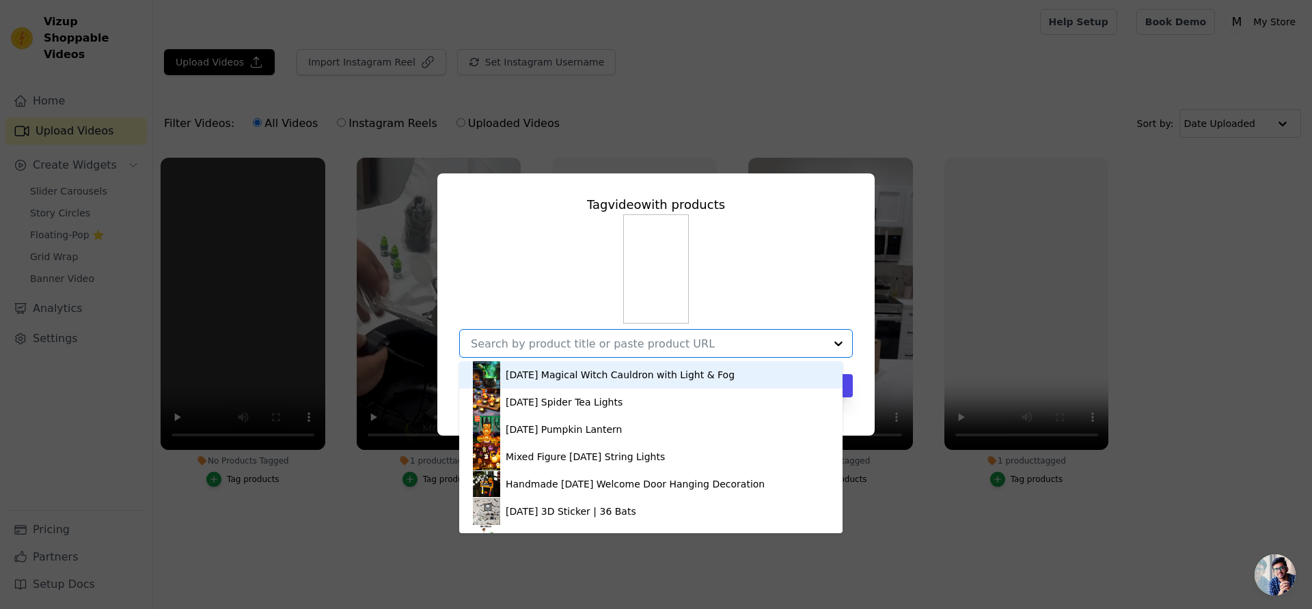
click at [556, 374] on div "[DATE] Magical Witch Cauldron with Light & Fog" at bounding box center [620, 375] width 229 height 14
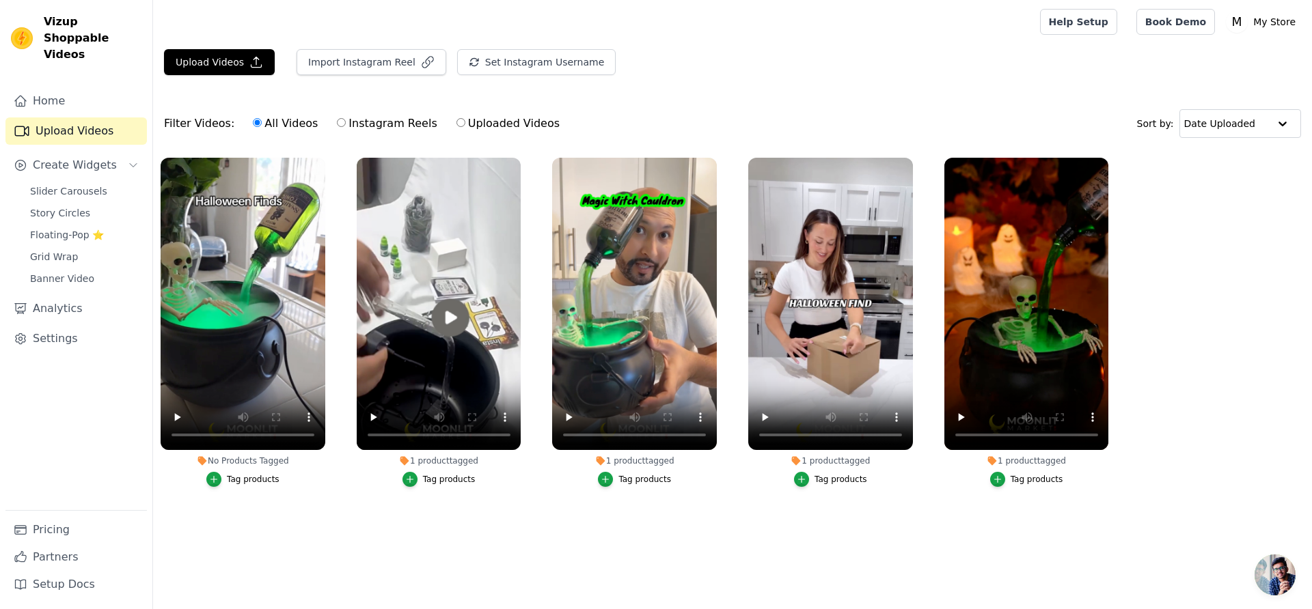
click at [271, 480] on div "Tag products" at bounding box center [253, 479] width 53 height 11
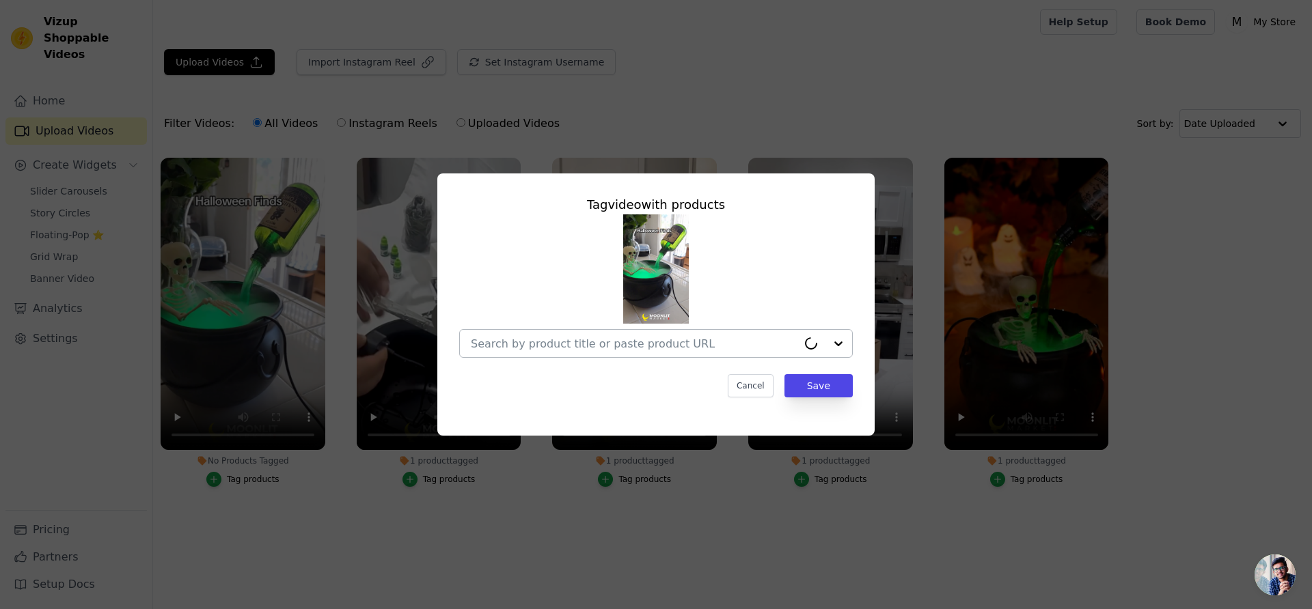
click at [608, 342] on input "No Products Tagged Tag video with products Cancel Save Tag products" at bounding box center [634, 344] width 327 height 13
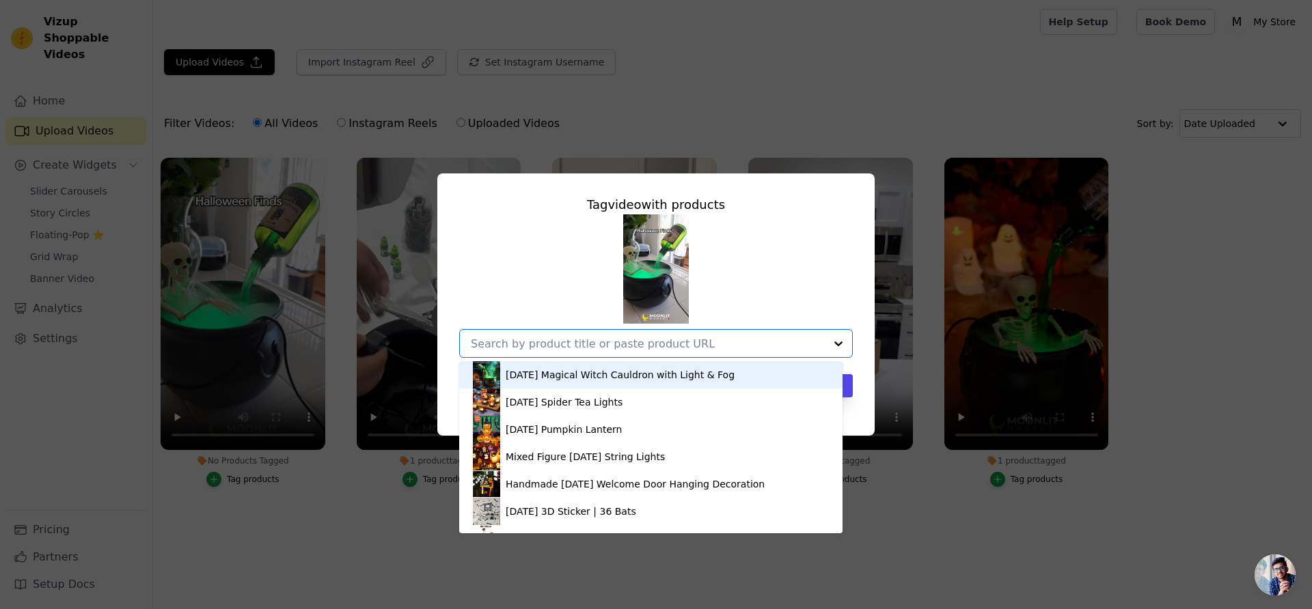
click at [544, 379] on div "[DATE] Magical Witch Cauldron with Light & Fog" at bounding box center [620, 375] width 229 height 14
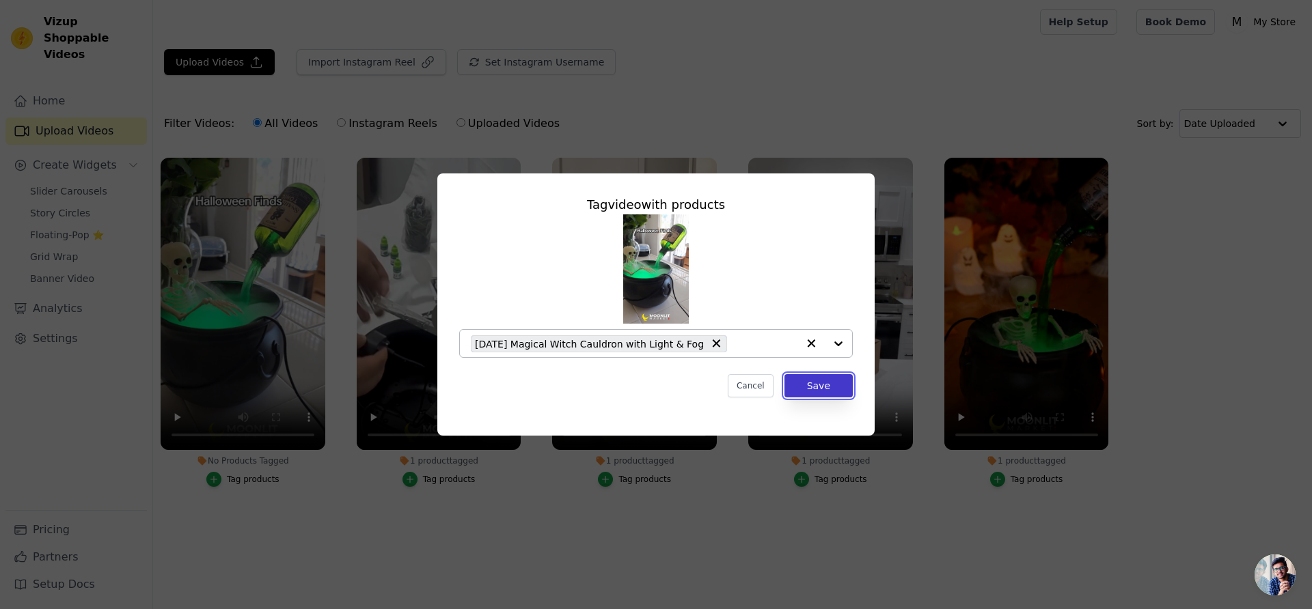
click at [824, 388] on button "Save" at bounding box center [818, 385] width 68 height 23
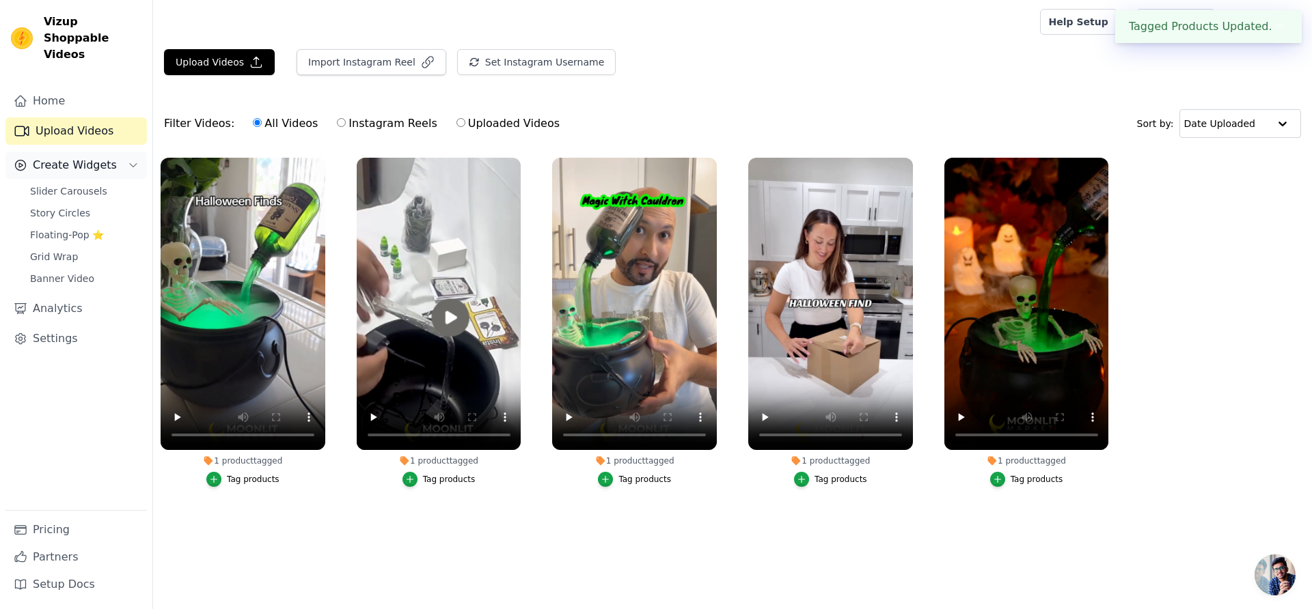
click at [98, 157] on span "Create Widgets" at bounding box center [75, 165] width 84 height 16
click at [97, 157] on span "Create Widgets" at bounding box center [75, 165] width 84 height 16
click at [76, 184] on span "Slider Carousels" at bounding box center [68, 191] width 77 height 14
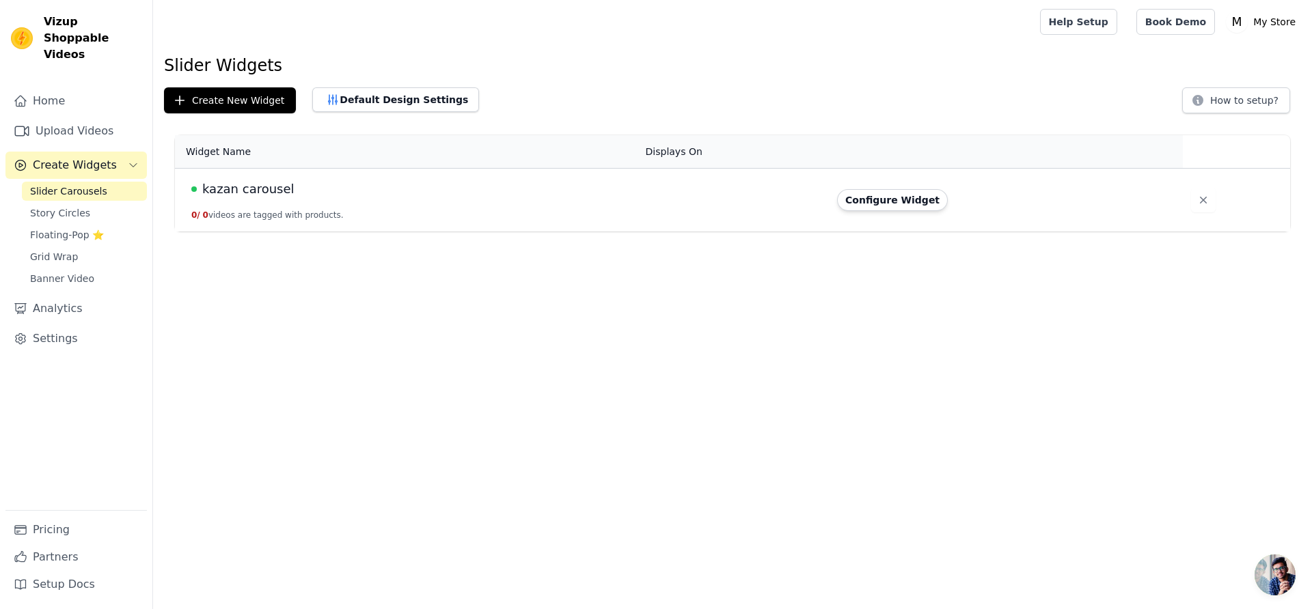
click at [256, 195] on span "kazan carousel" at bounding box center [248, 189] width 92 height 19
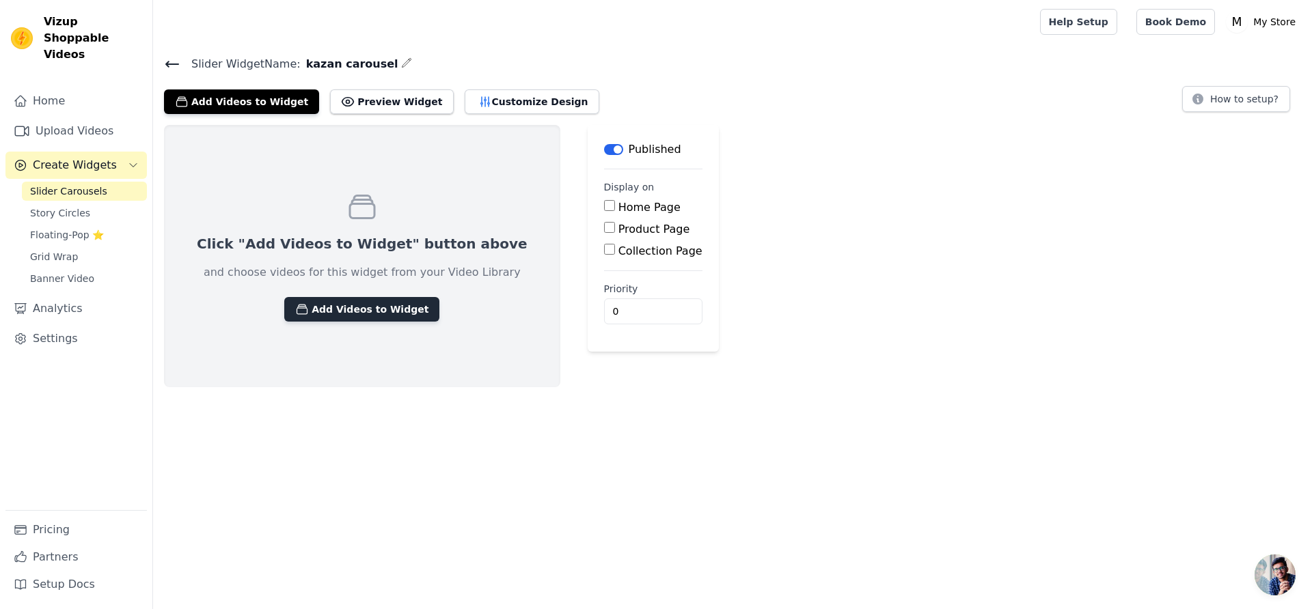
click at [345, 304] on button "Add Videos to Widget" at bounding box center [361, 309] width 155 height 25
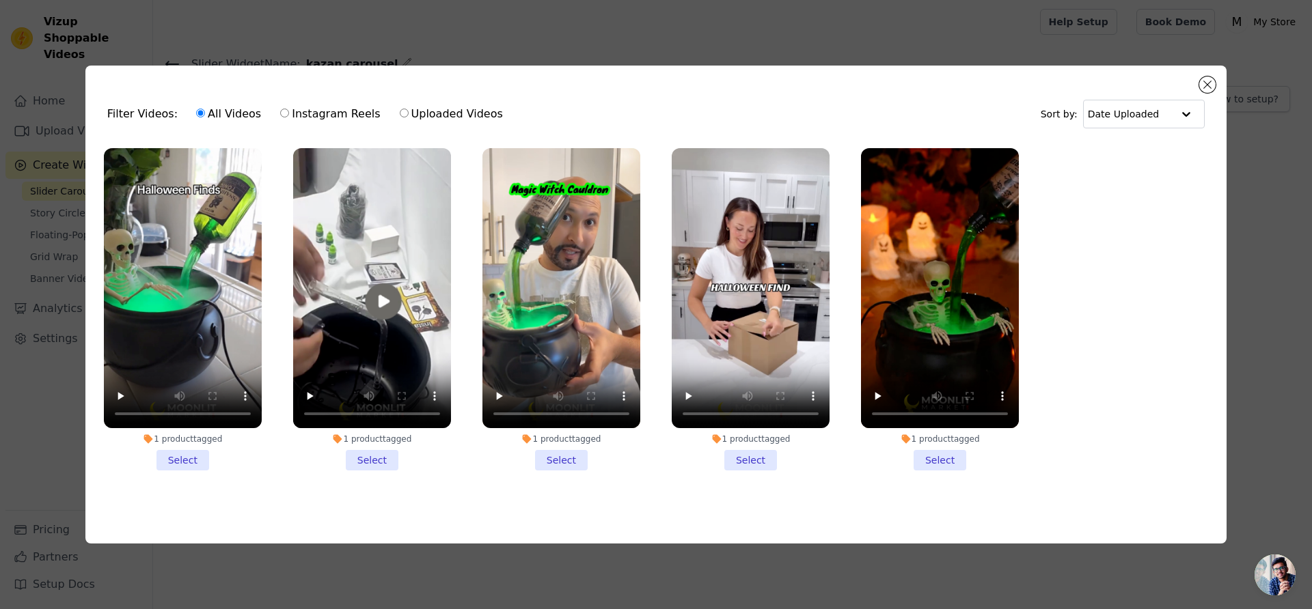
click at [192, 460] on li "1 product tagged Select" at bounding box center [183, 309] width 158 height 323
click at [0, 0] on input "1 product tagged Select" at bounding box center [0, 0] width 0 height 0
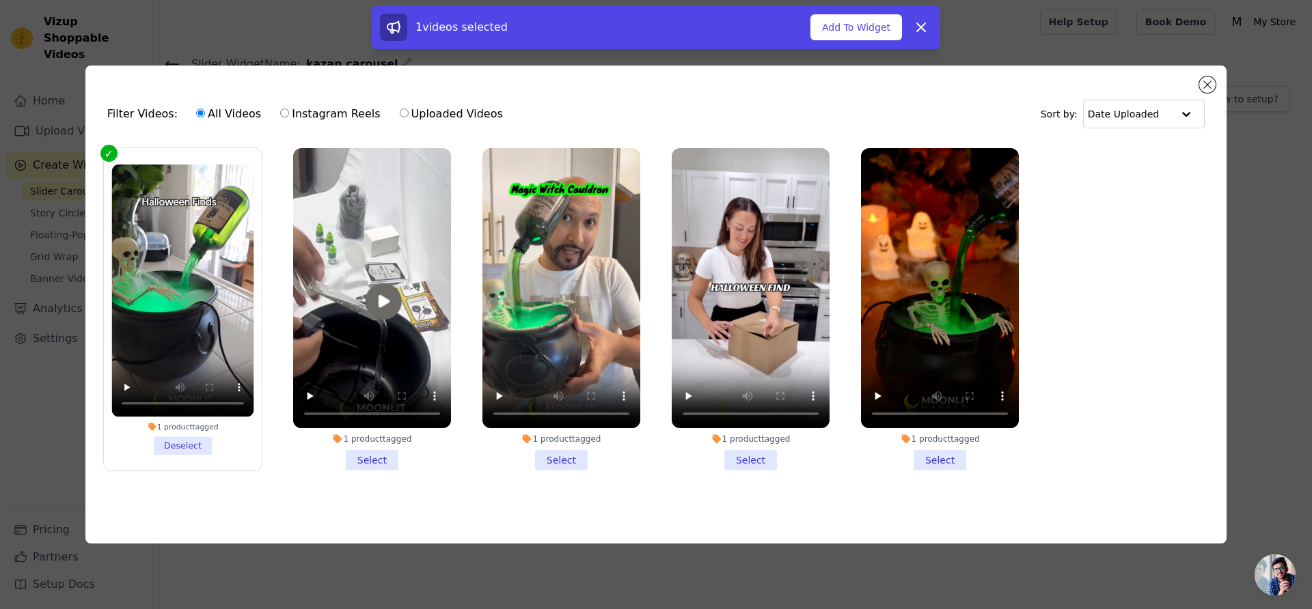
click at [189, 446] on li "1 product tagged Deselect" at bounding box center [182, 309] width 142 height 290
click at [0, 0] on input "1 product tagged Deselect" at bounding box center [0, 0] width 0 height 0
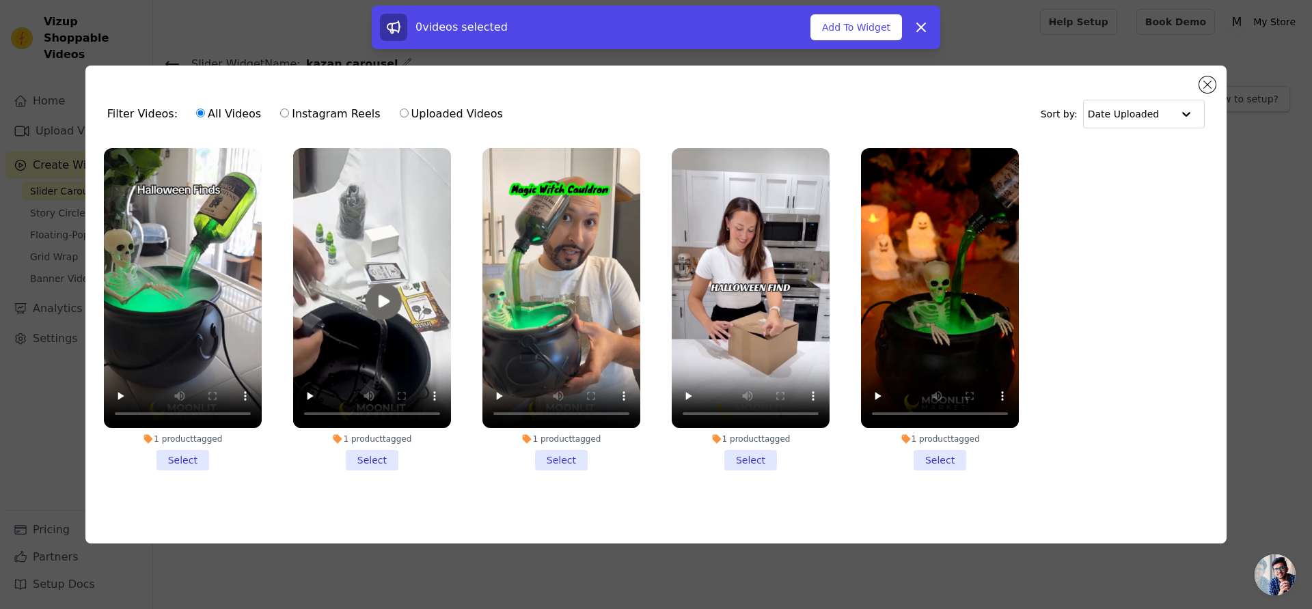
click at [955, 443] on li "1 product tagged Select" at bounding box center [940, 309] width 158 height 323
click at [0, 0] on input "1 product tagged Select" at bounding box center [0, 0] width 0 height 0
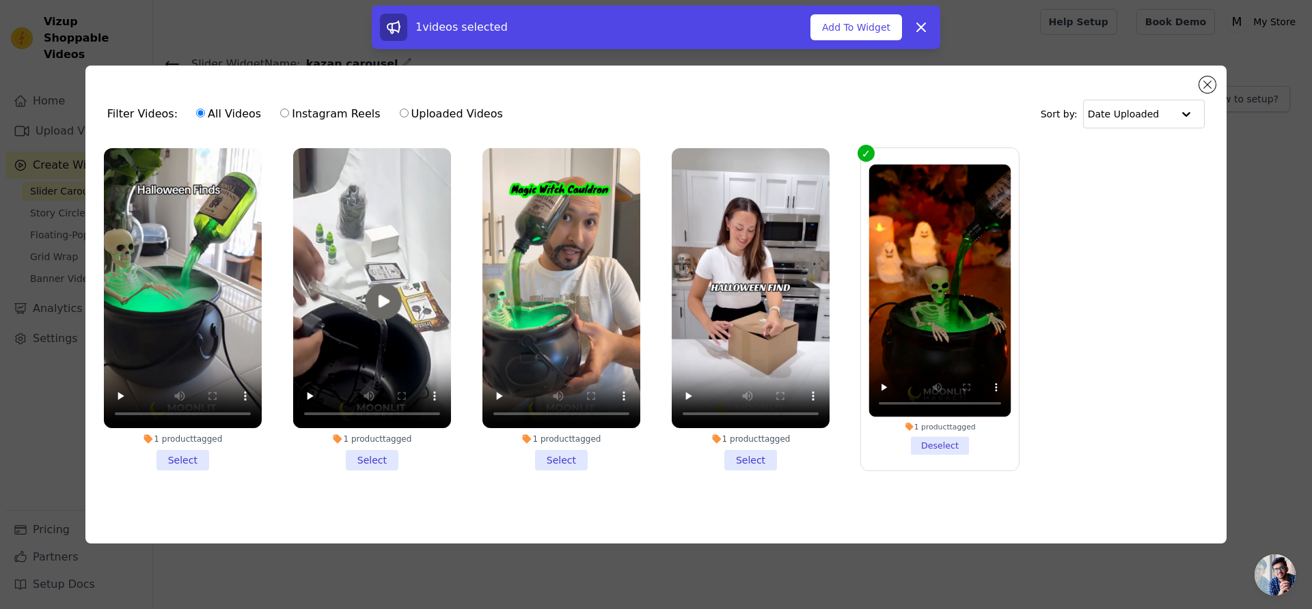
click at [767, 458] on li "1 product tagged Select" at bounding box center [751, 309] width 158 height 323
click at [0, 0] on input "1 product tagged Select" at bounding box center [0, 0] width 0 height 0
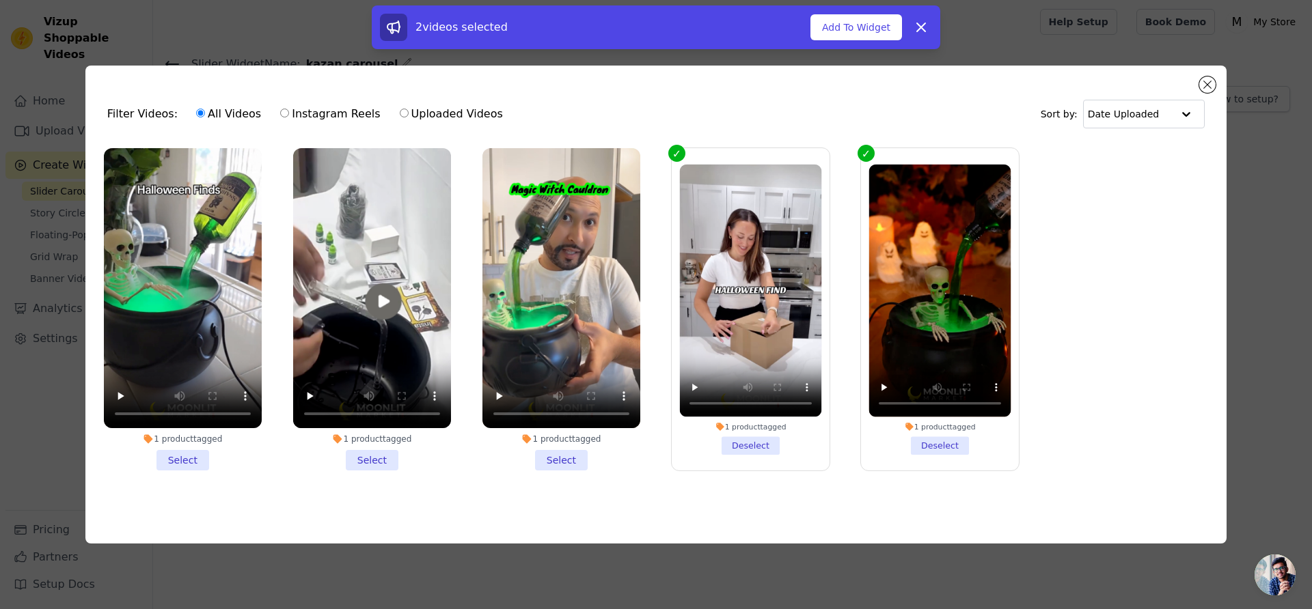
click at [351, 451] on li "1 product tagged Select" at bounding box center [372, 309] width 158 height 323
click at [0, 0] on input "1 product tagged Select" at bounding box center [0, 0] width 0 height 0
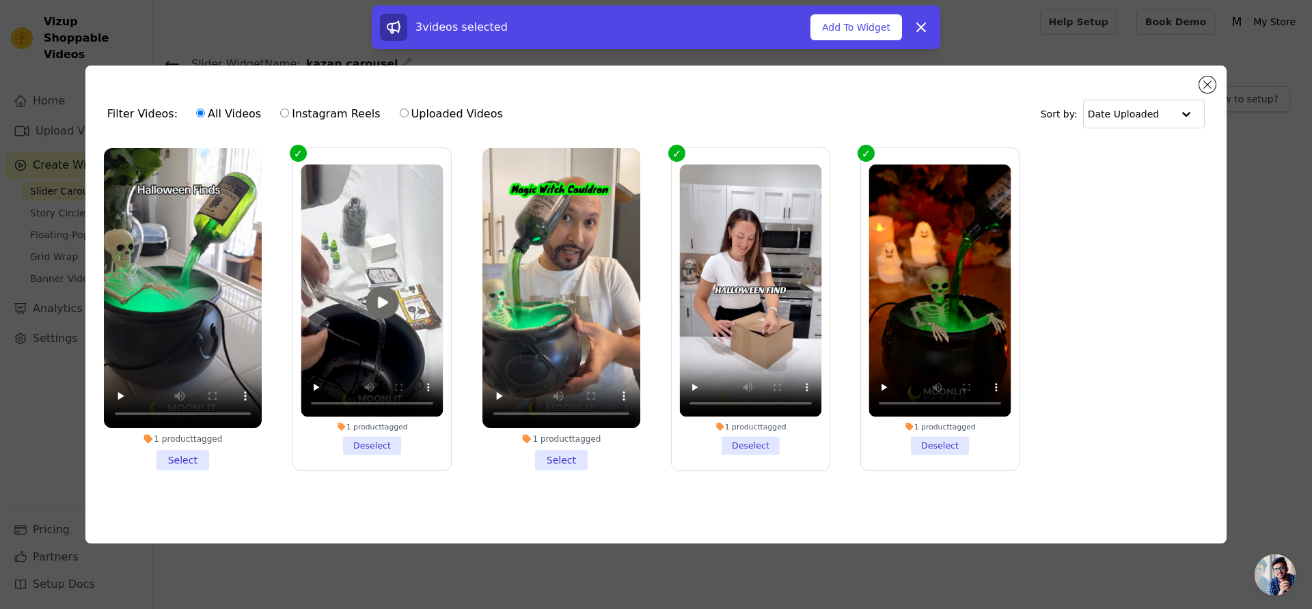
click at [553, 461] on li "1 product tagged Select" at bounding box center [561, 309] width 158 height 323
click at [0, 0] on input "1 product tagged Select" at bounding box center [0, 0] width 0 height 0
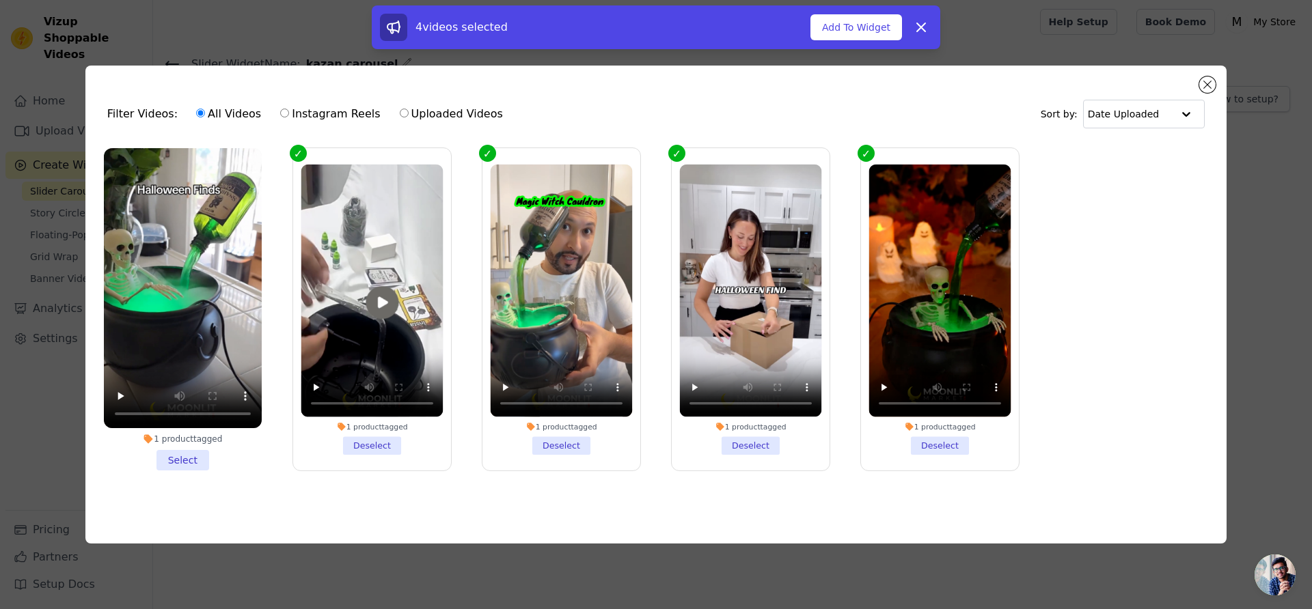
click at [183, 456] on li "1 product tagged Select" at bounding box center [183, 309] width 158 height 323
click at [0, 0] on input "1 product tagged Select" at bounding box center [0, 0] width 0 height 0
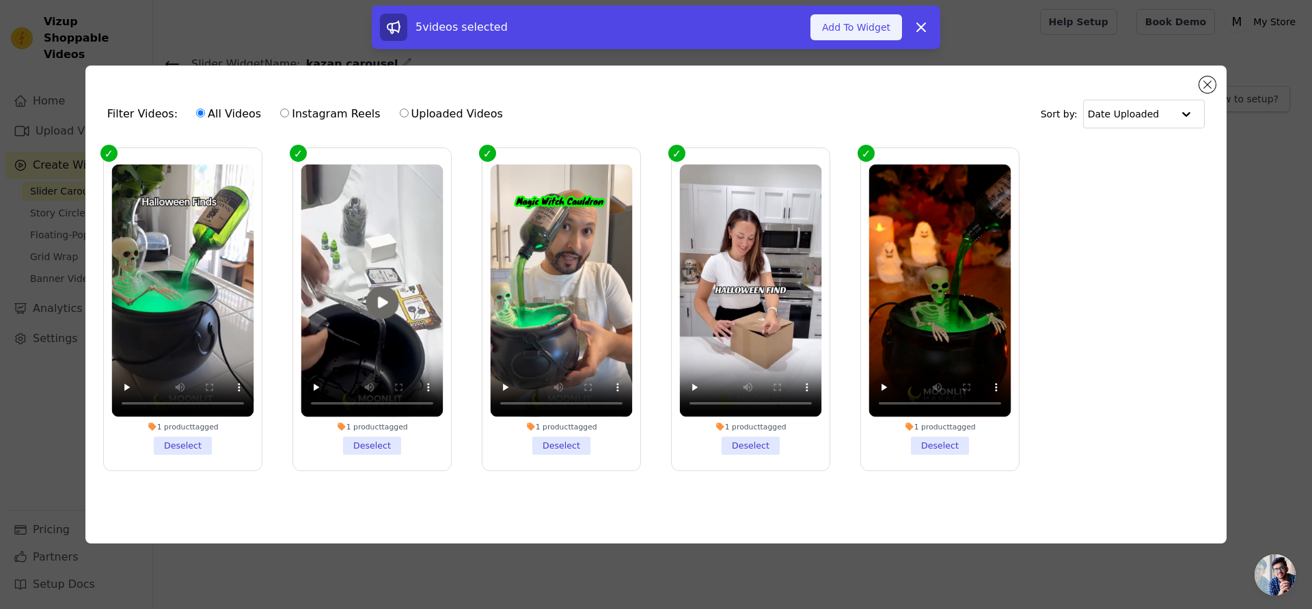
click at [872, 38] on button "Add To Widget" at bounding box center [856, 27] width 92 height 26
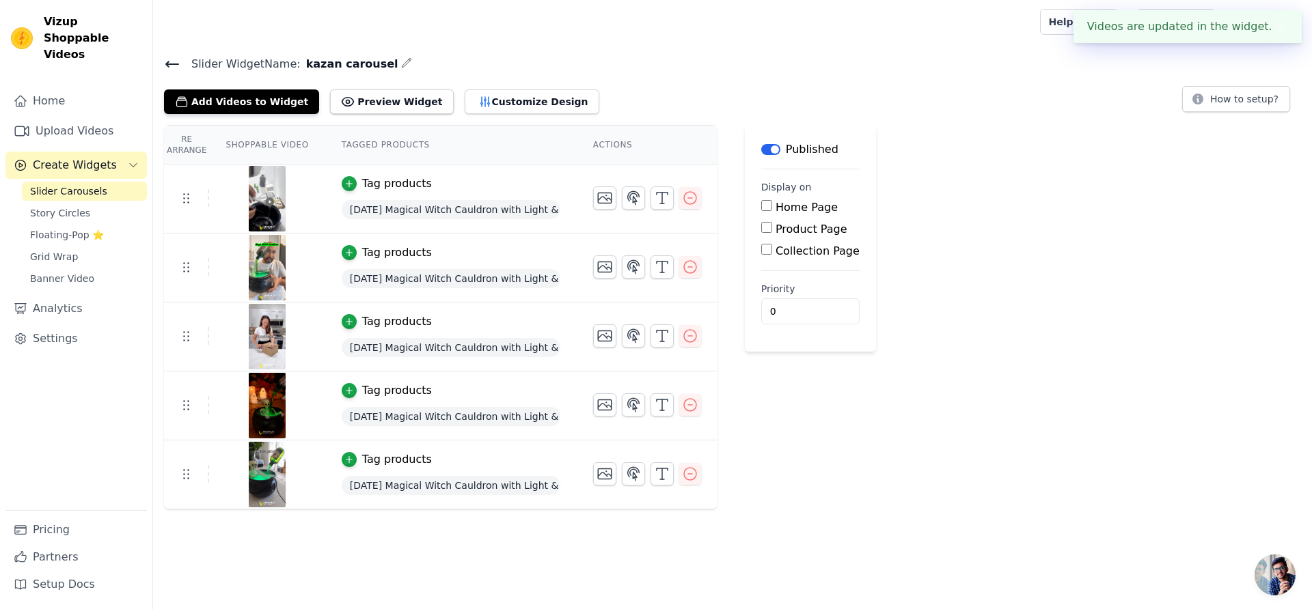
click at [807, 228] on label "Product Page" at bounding box center [812, 229] width 72 height 13
click at [772, 228] on input "Product Page" at bounding box center [766, 227] width 11 height 11
checkbox input "true"
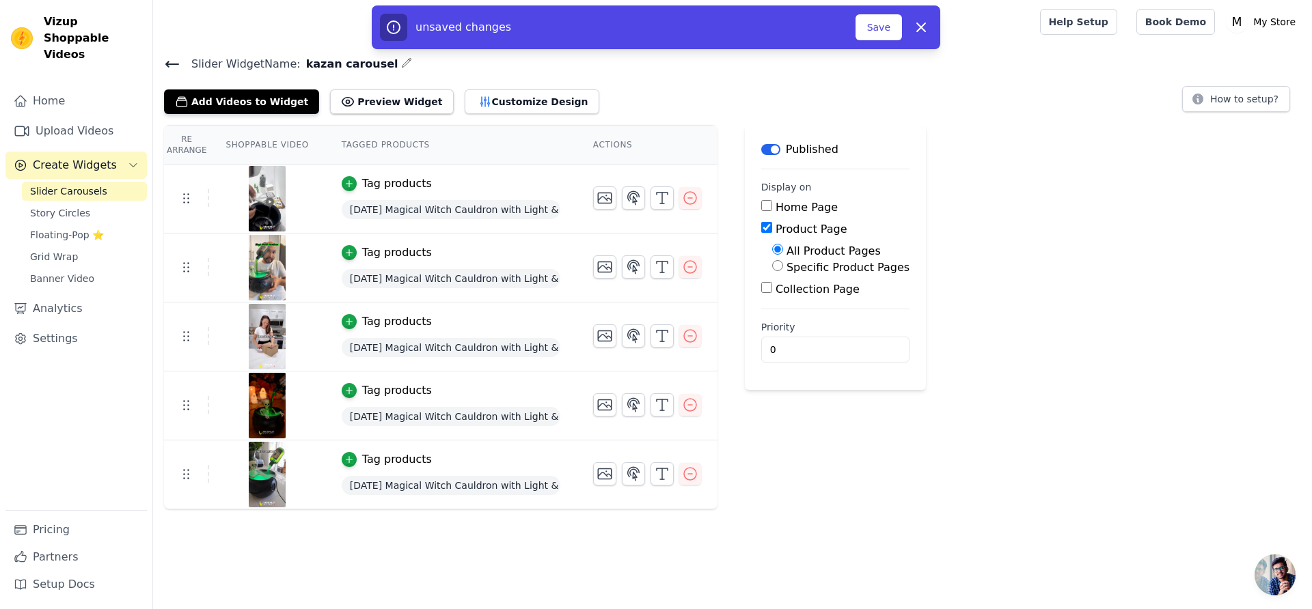
click at [806, 264] on label "Specific Product Pages" at bounding box center [847, 267] width 123 height 13
click at [783, 264] on input "Specific Product Pages" at bounding box center [777, 265] width 11 height 11
radio input "true"
click at [804, 287] on button "Select Products" at bounding box center [818, 298] width 92 height 23
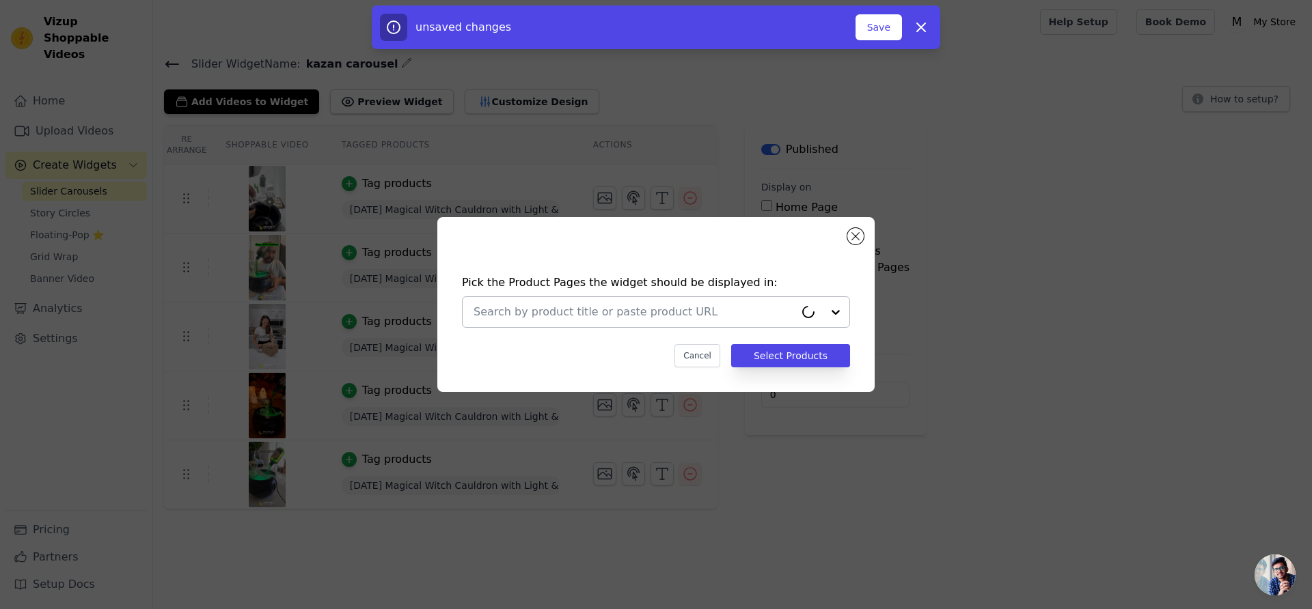
click at [711, 306] on input "text" at bounding box center [634, 312] width 321 height 16
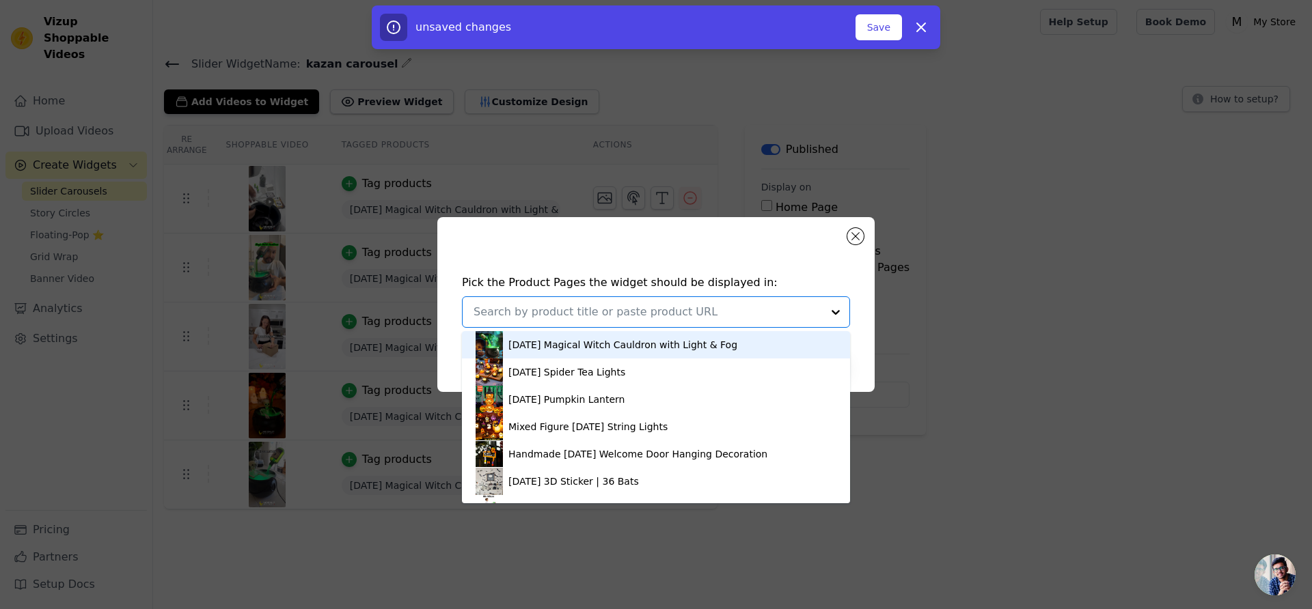
click at [671, 344] on div "[DATE] Magical Witch Cauldron with Light & Fog" at bounding box center [622, 345] width 229 height 14
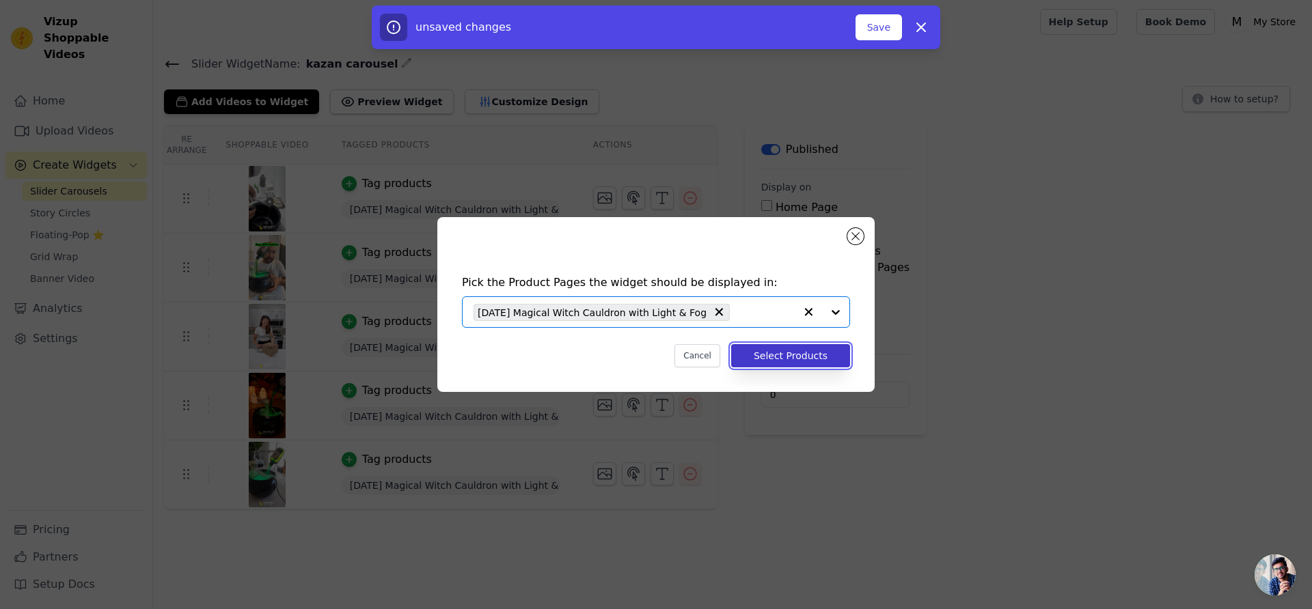
click at [808, 364] on button "Select Products" at bounding box center [790, 355] width 119 height 23
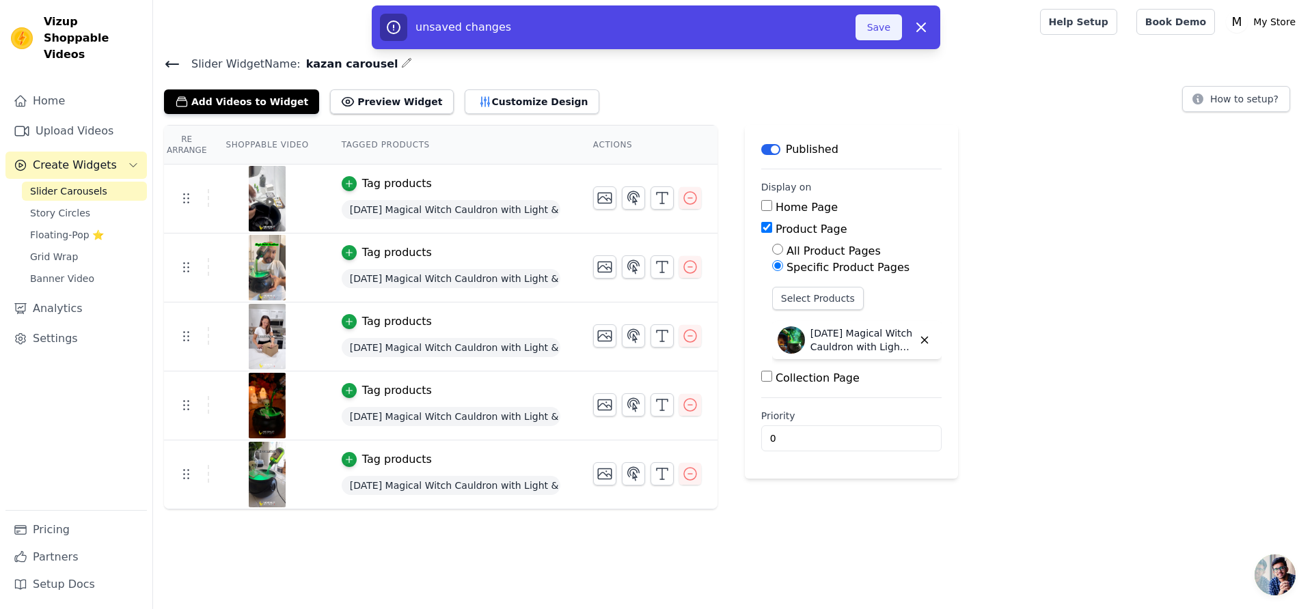
click at [877, 19] on button "Save" at bounding box center [878, 27] width 46 height 26
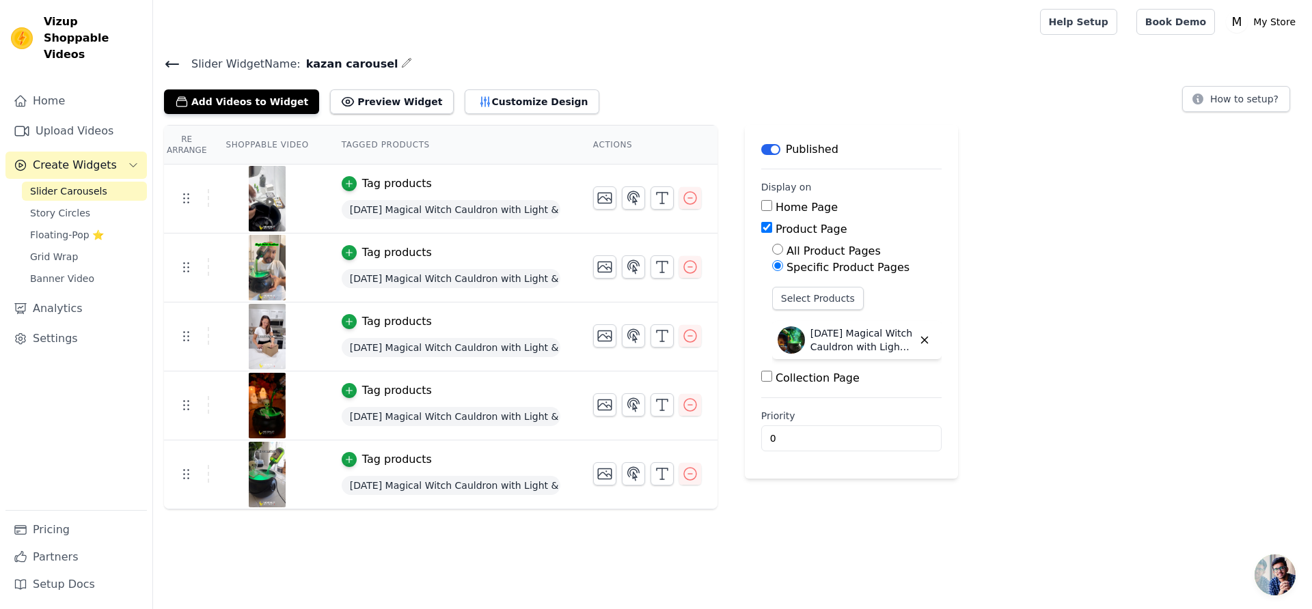
click at [83, 157] on span "Create Widgets" at bounding box center [75, 165] width 84 height 16
click at [92, 118] on link "Upload Videos" at bounding box center [75, 131] width 141 height 27
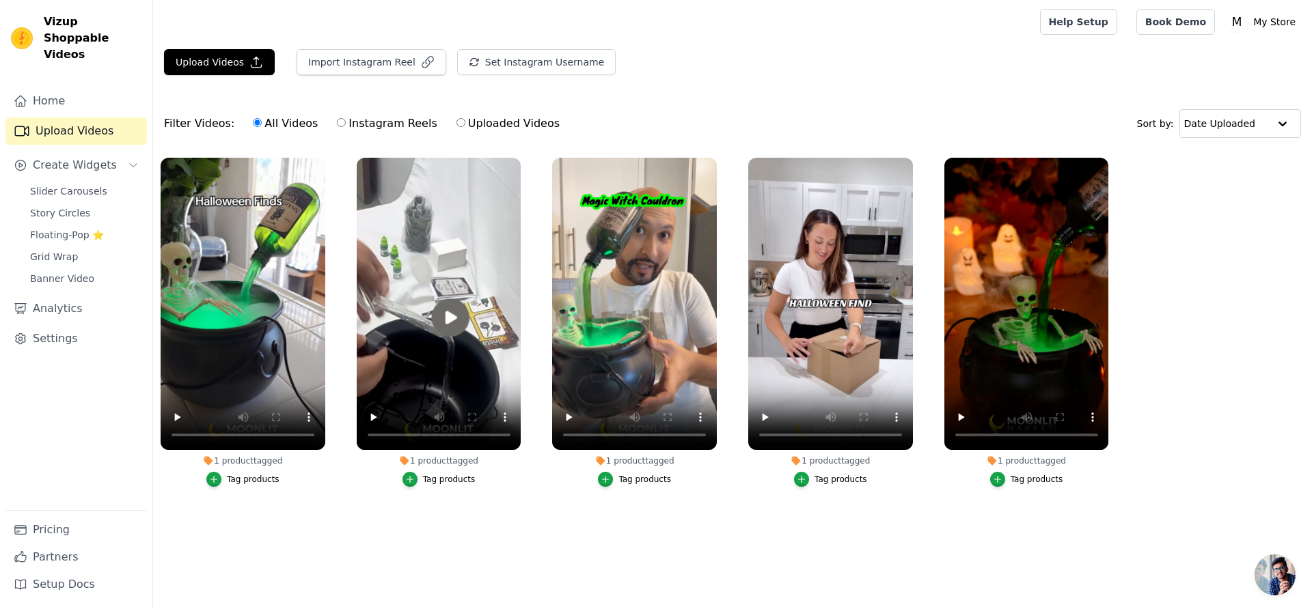
click at [251, 482] on div "Tag products" at bounding box center [253, 479] width 53 height 11
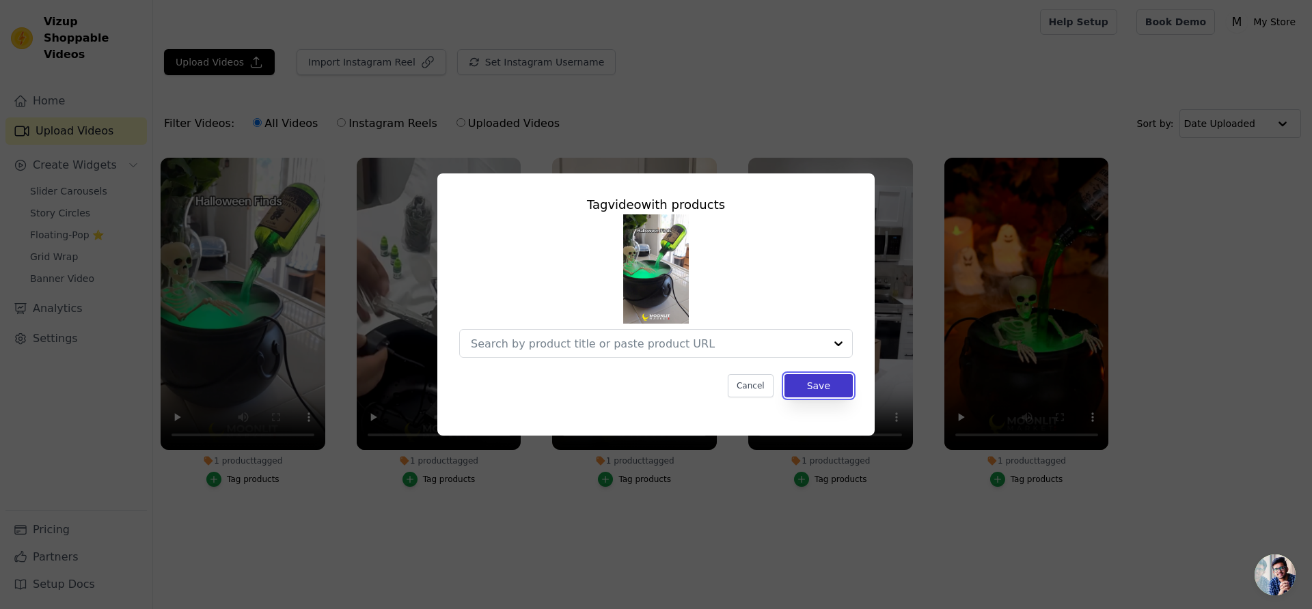
click at [832, 390] on button "Save" at bounding box center [818, 385] width 68 height 23
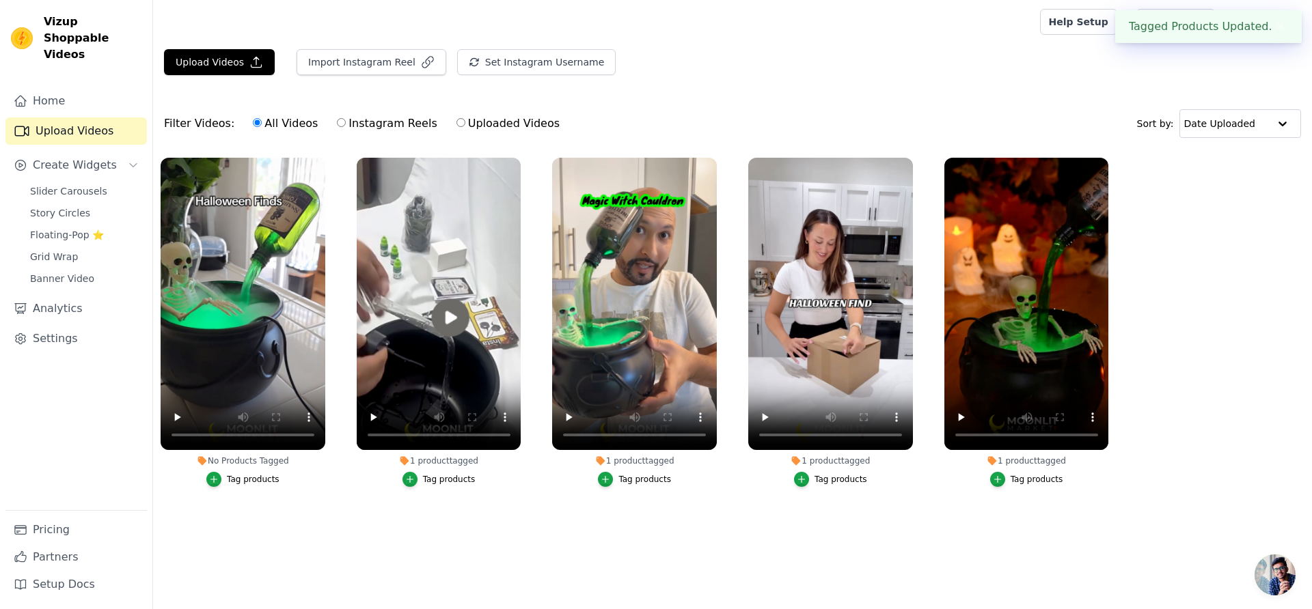
click at [429, 474] on div "Tag products" at bounding box center [449, 479] width 53 height 11
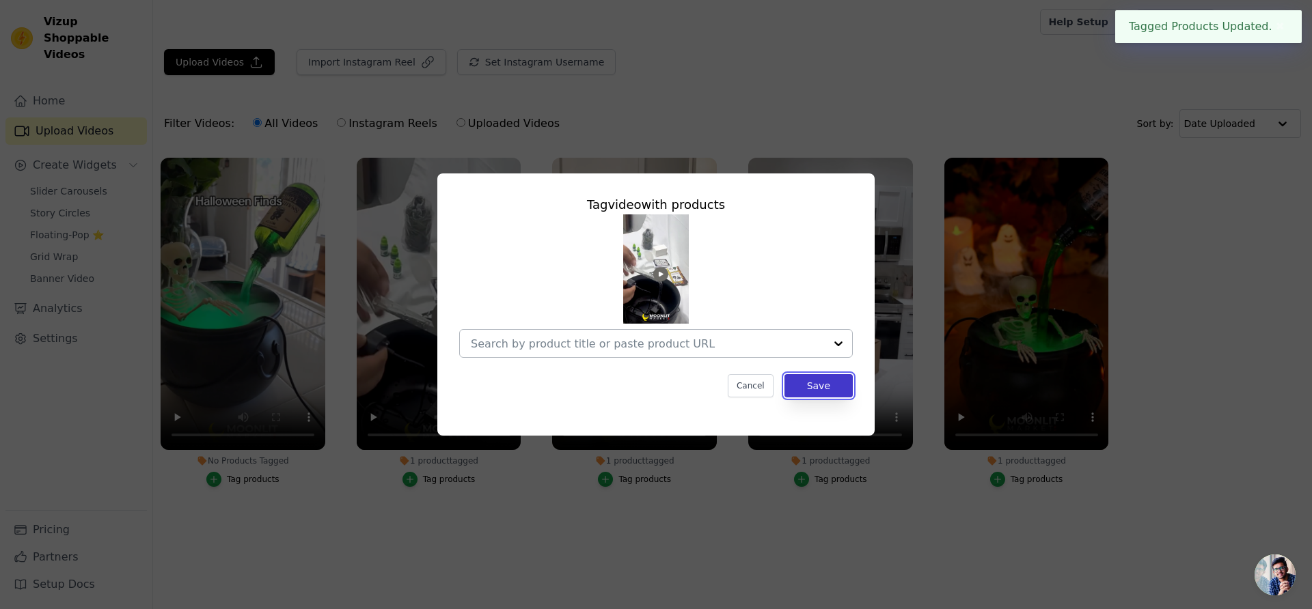
click at [816, 387] on button "Save" at bounding box center [818, 385] width 68 height 23
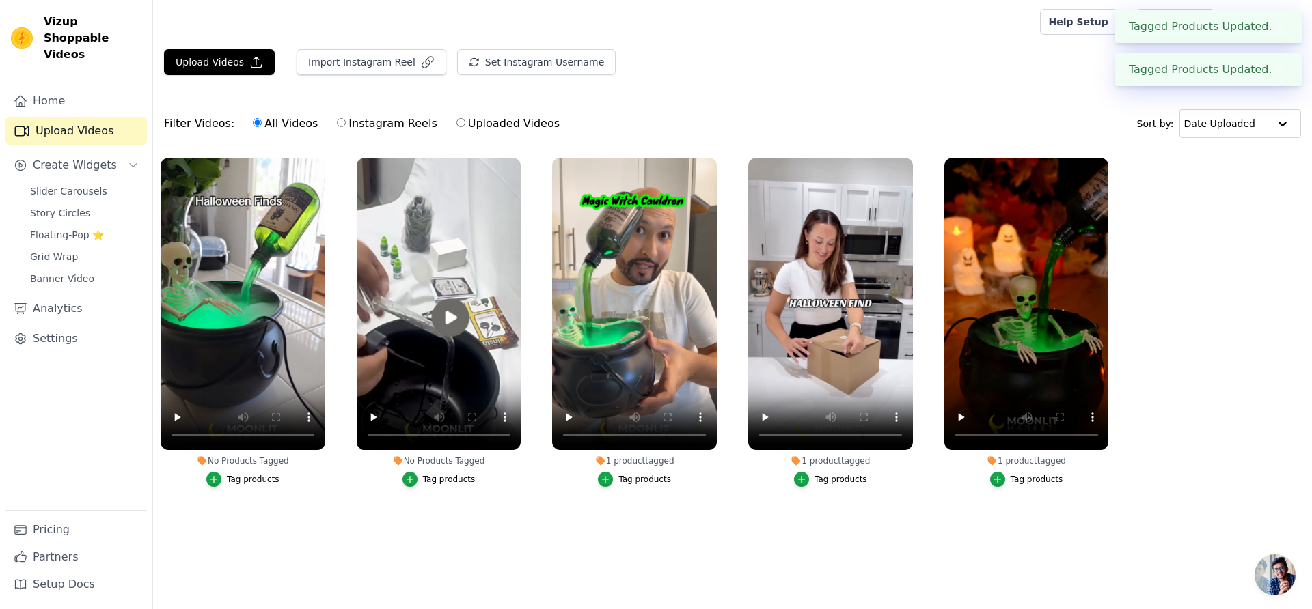
click at [648, 482] on div "Tag products" at bounding box center [644, 479] width 53 height 11
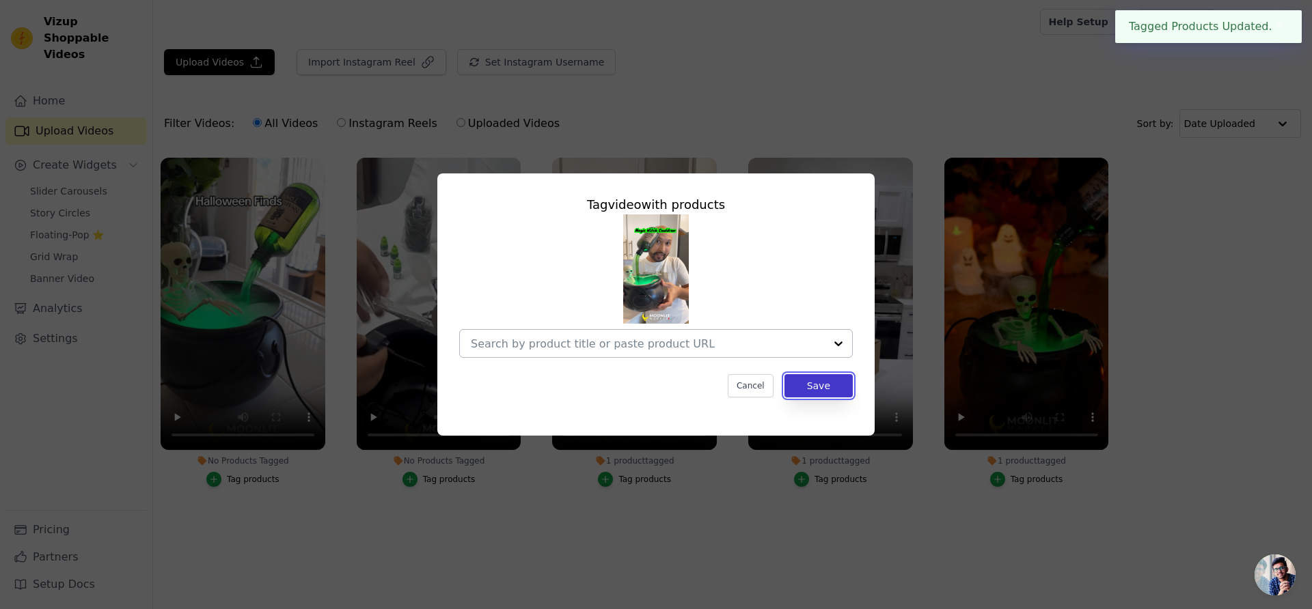
click at [828, 385] on button "Save" at bounding box center [818, 385] width 68 height 23
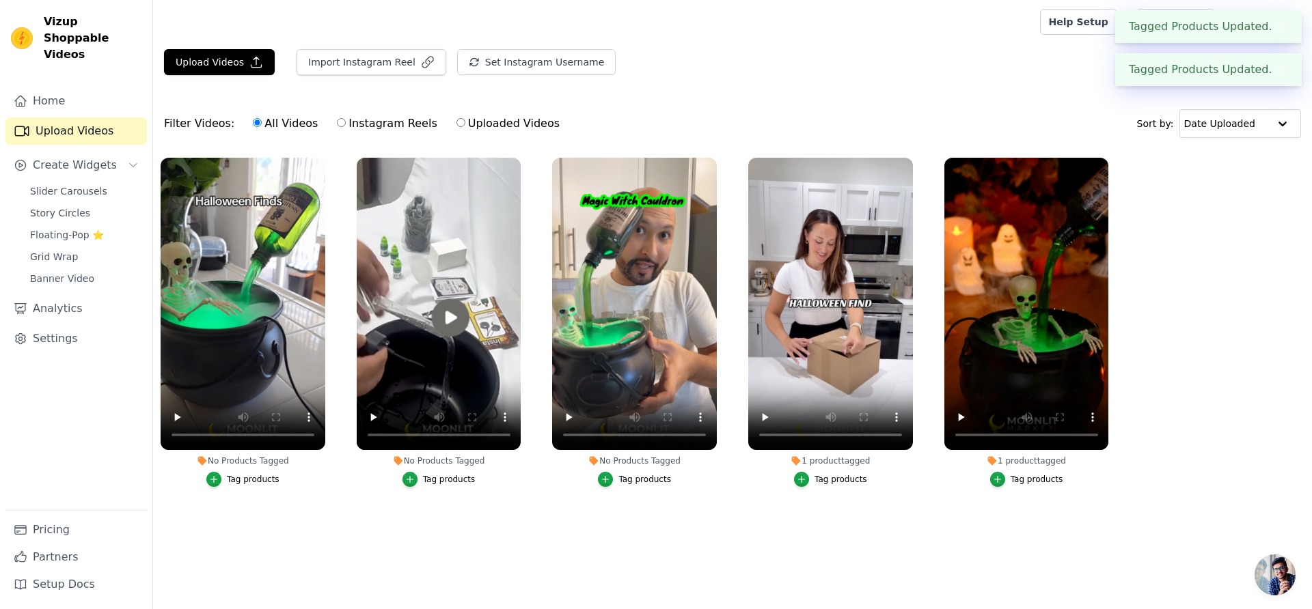
click at [819, 478] on div "Tag products" at bounding box center [840, 479] width 53 height 11
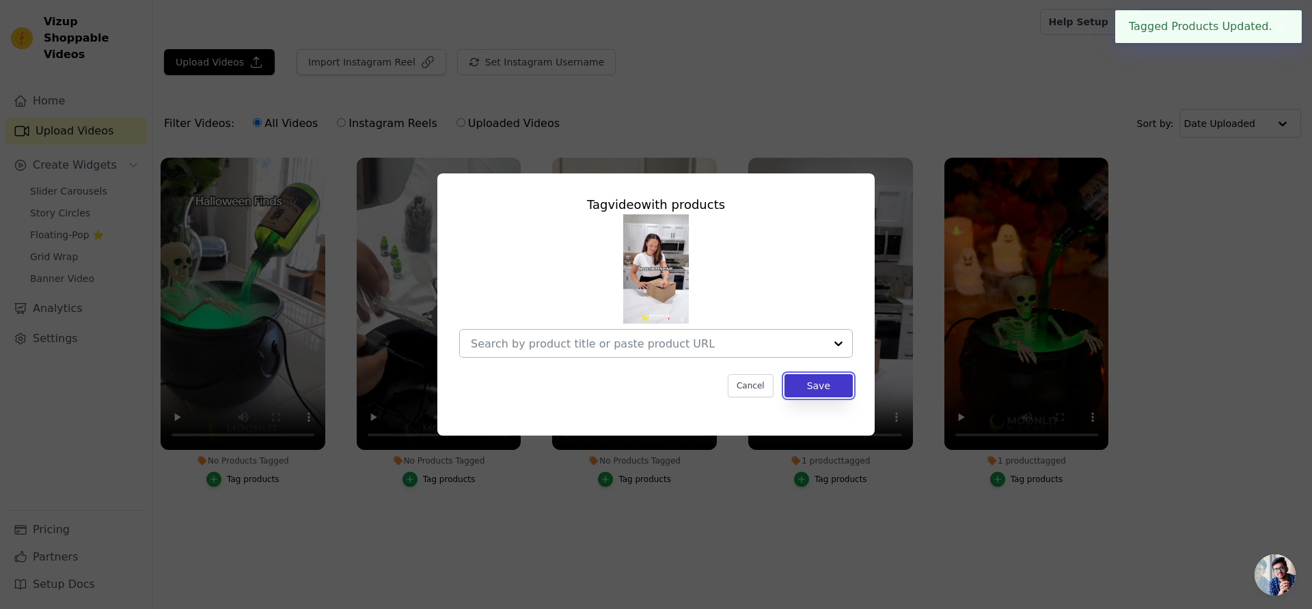
click at [847, 385] on button "Save" at bounding box center [818, 385] width 68 height 23
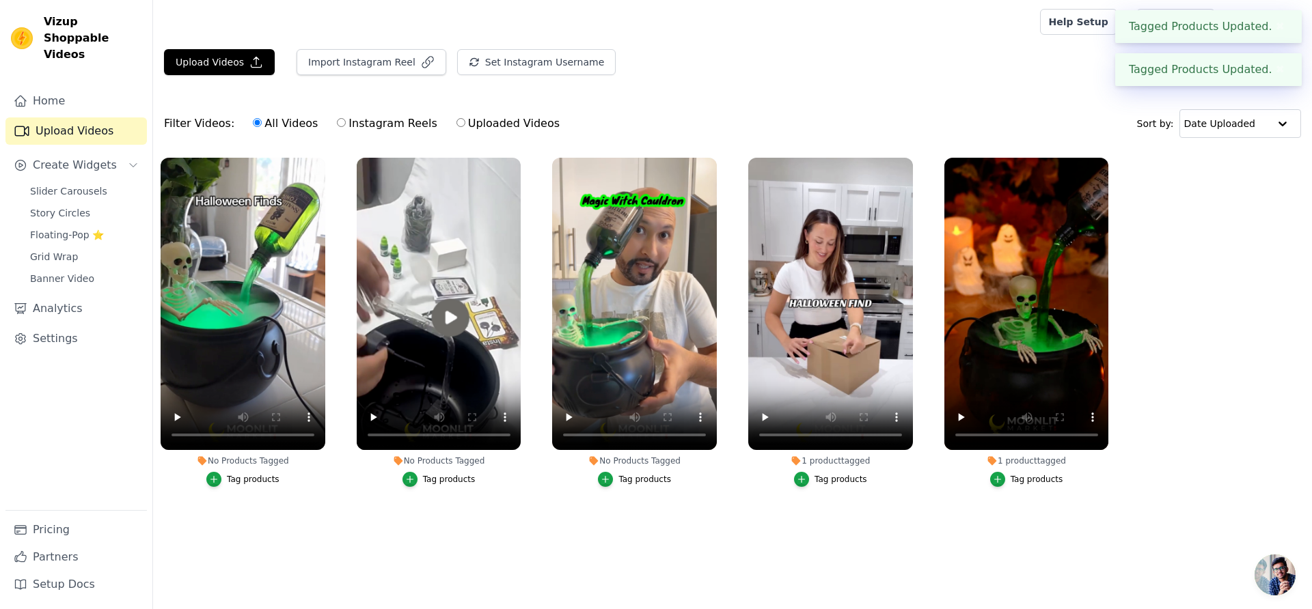
click at [1015, 475] on div "Tag products" at bounding box center [1037, 479] width 53 height 11
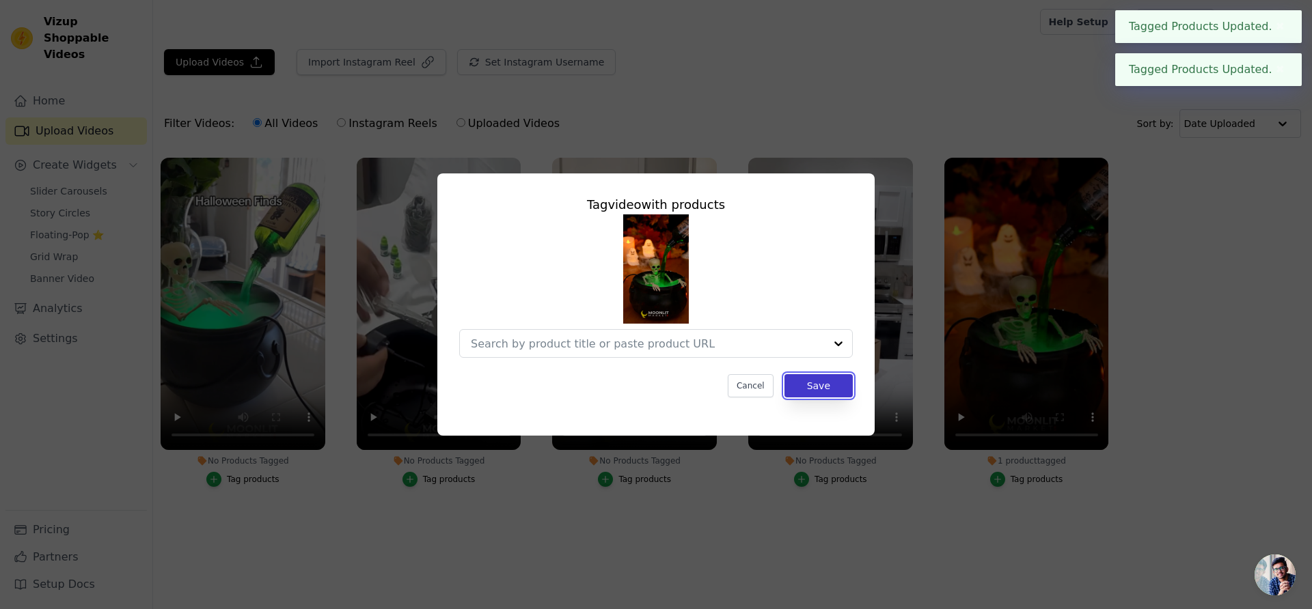
click at [816, 387] on button "Save" at bounding box center [818, 385] width 68 height 23
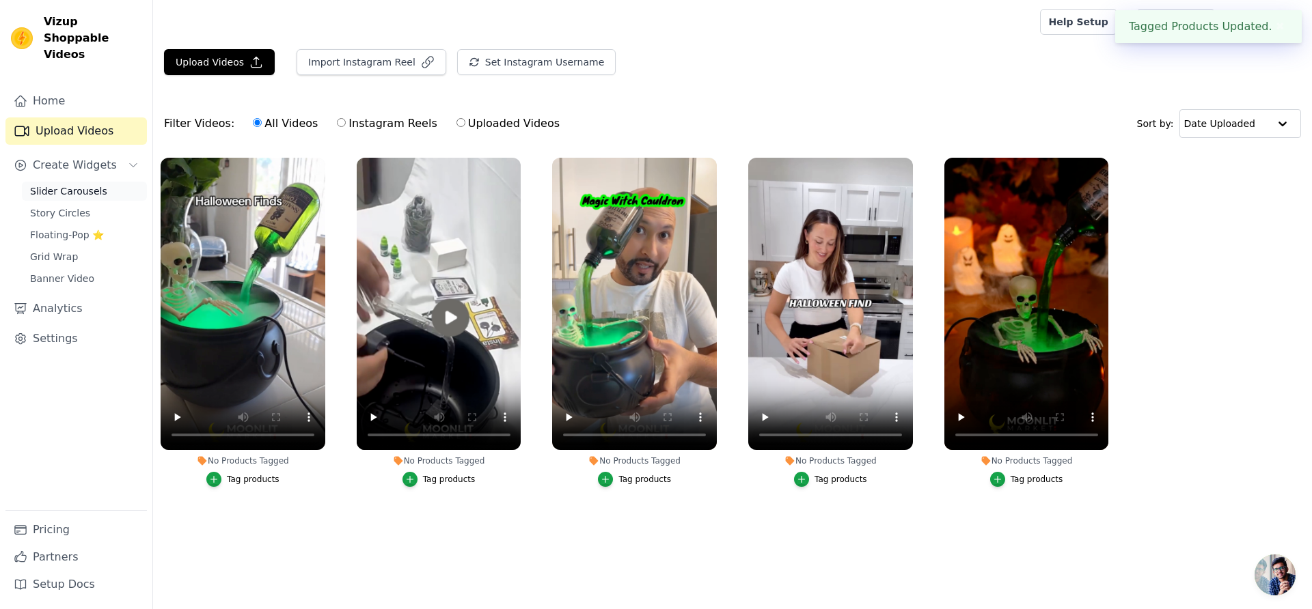
click at [67, 184] on span "Slider Carousels" at bounding box center [68, 191] width 77 height 14
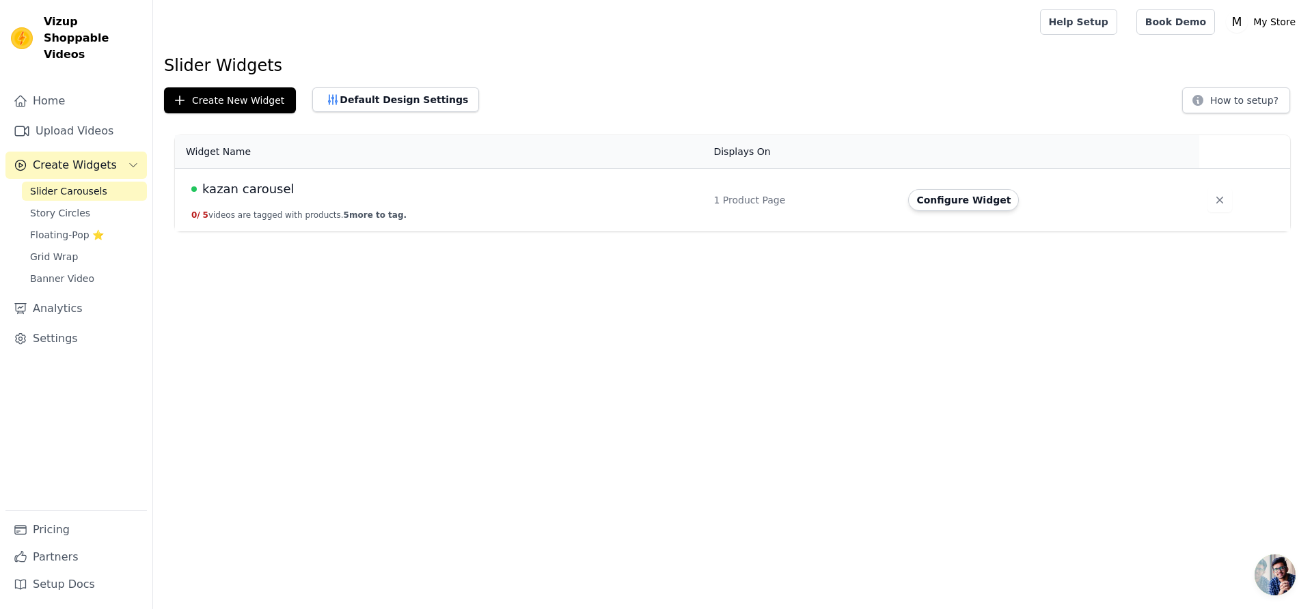
click at [264, 184] on span "kazan carousel" at bounding box center [248, 189] width 92 height 19
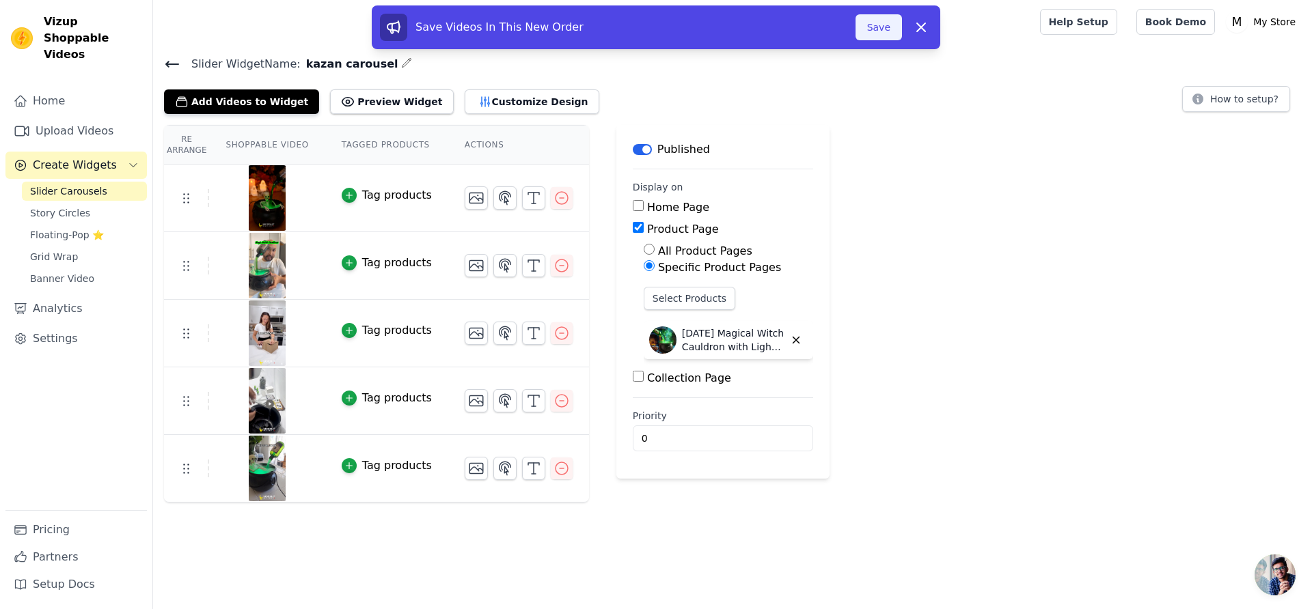
click at [873, 20] on button "Save" at bounding box center [878, 27] width 46 height 26
